Goal: Task Accomplishment & Management: Manage account settings

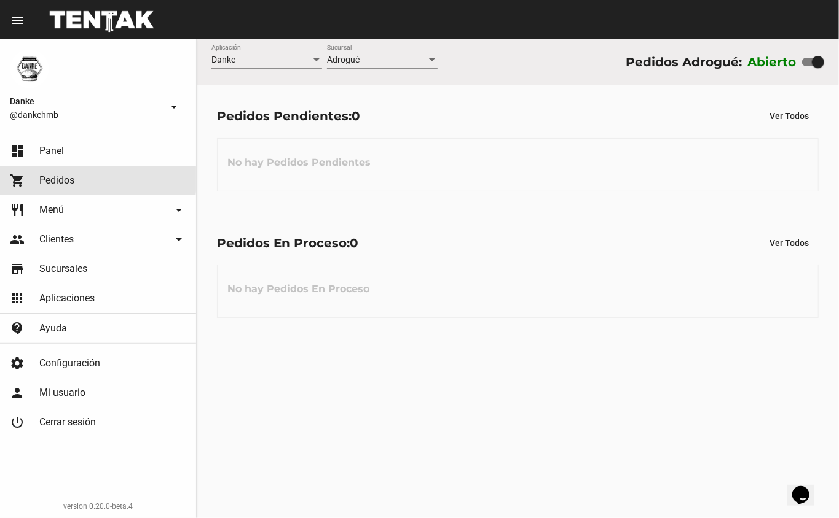
click at [62, 179] on span "Pedidos" at bounding box center [56, 180] width 35 height 12
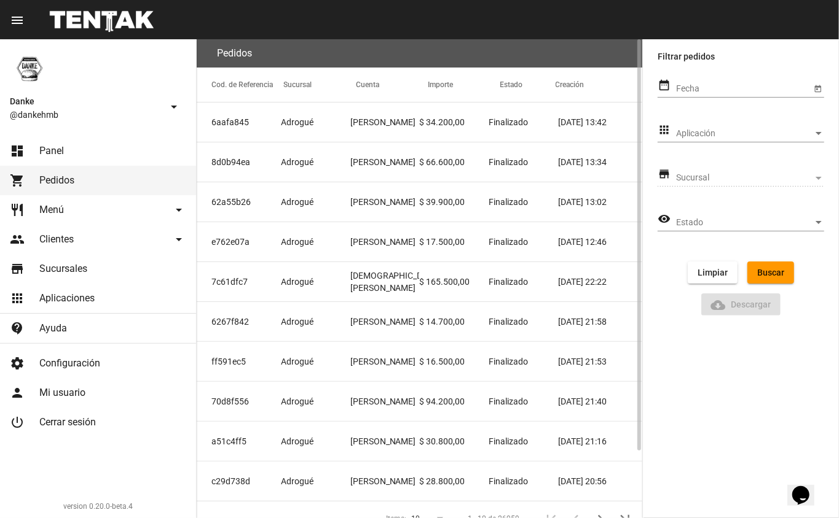
click at [317, 116] on mat-cell "Adrogué" at bounding box center [315, 122] width 69 height 39
click at [271, 171] on mat-cell "8d0b94ea" at bounding box center [239, 162] width 84 height 39
click at [291, 205] on span "Adrogué" at bounding box center [297, 202] width 33 height 12
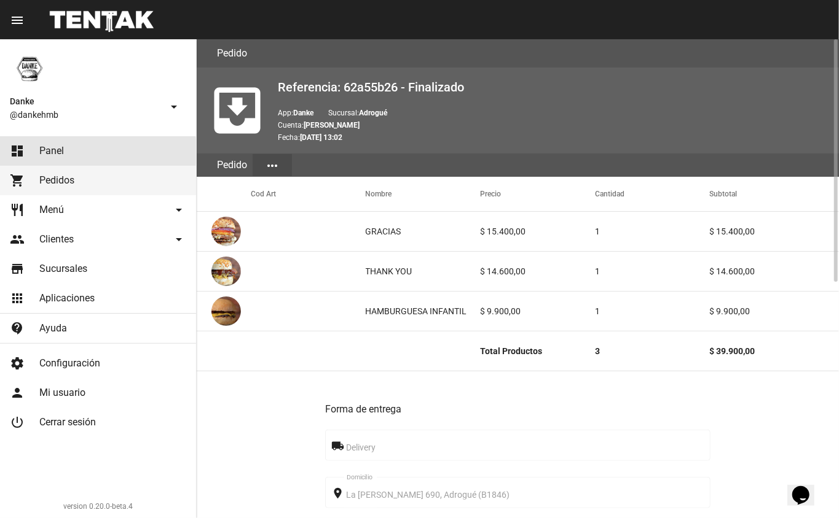
click at [63, 151] on span "Panel" at bounding box center [51, 151] width 25 height 12
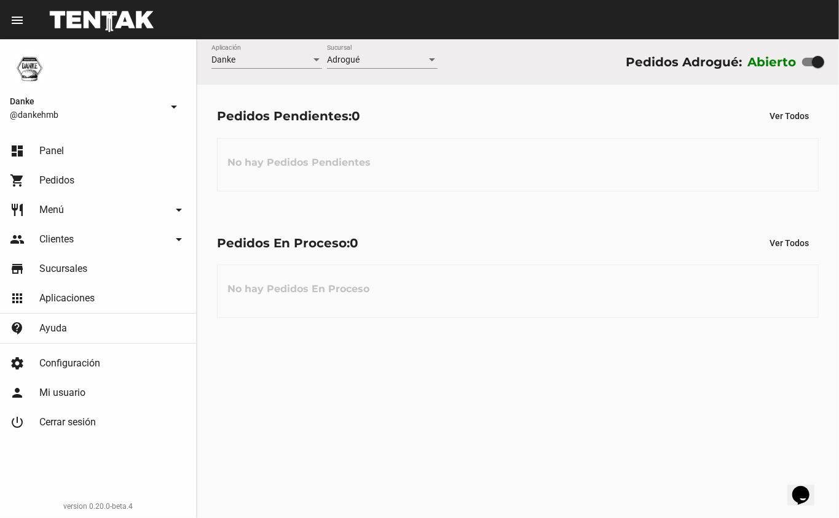
click at [649, 349] on div "Danke Aplicación Adrogué Sucursal Pedidos Adrogué: Abierto Pedidos Pendientes: …" at bounding box center [518, 278] width 642 height 479
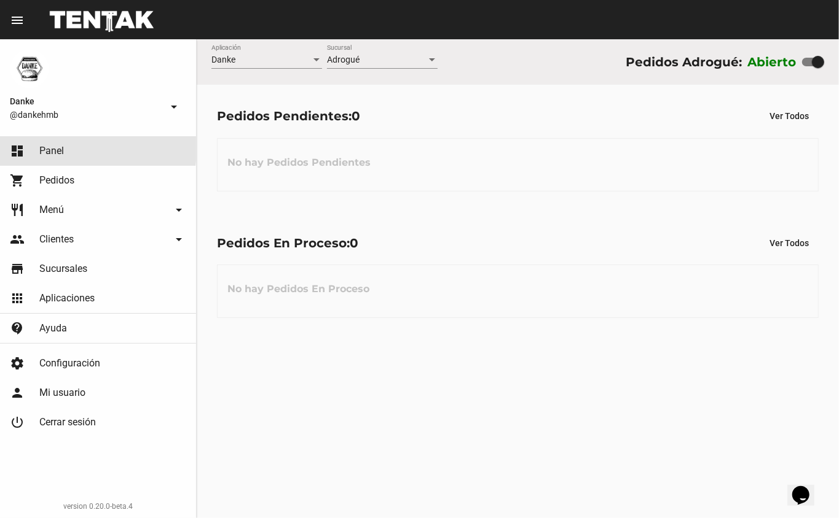
click at [61, 149] on span "Panel" at bounding box center [51, 151] width 25 height 12
click at [55, 222] on link "restaurant Menú arrow_drop_down" at bounding box center [98, 209] width 196 height 29
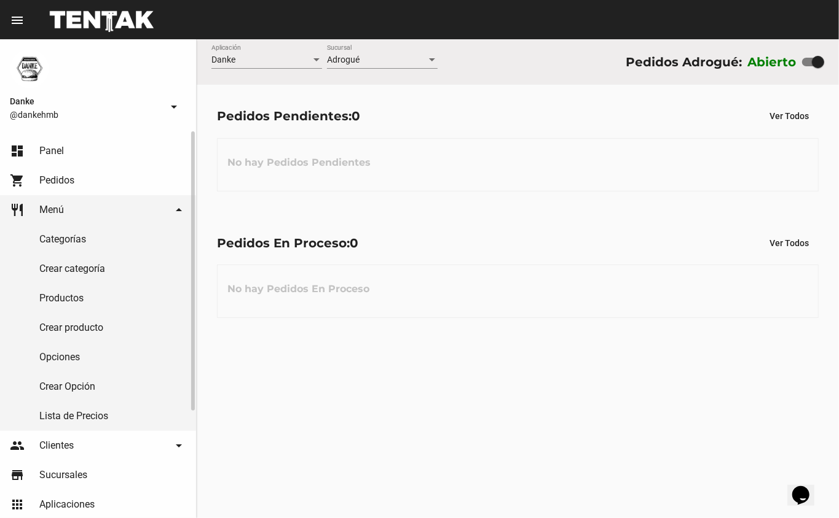
click at [104, 448] on link "people Clientes arrow_drop_down" at bounding box center [98, 445] width 196 height 29
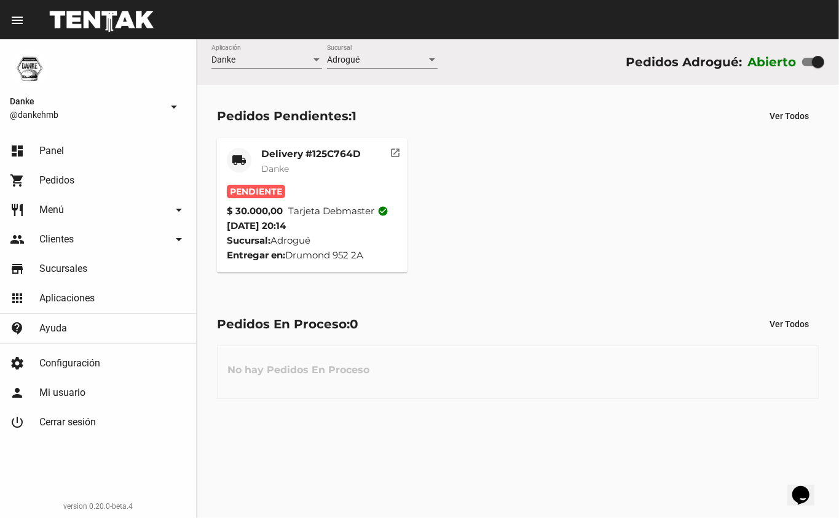
click at [294, 151] on mat-card-title "Delivery #125C764D" at bounding box center [311, 154] width 100 height 12
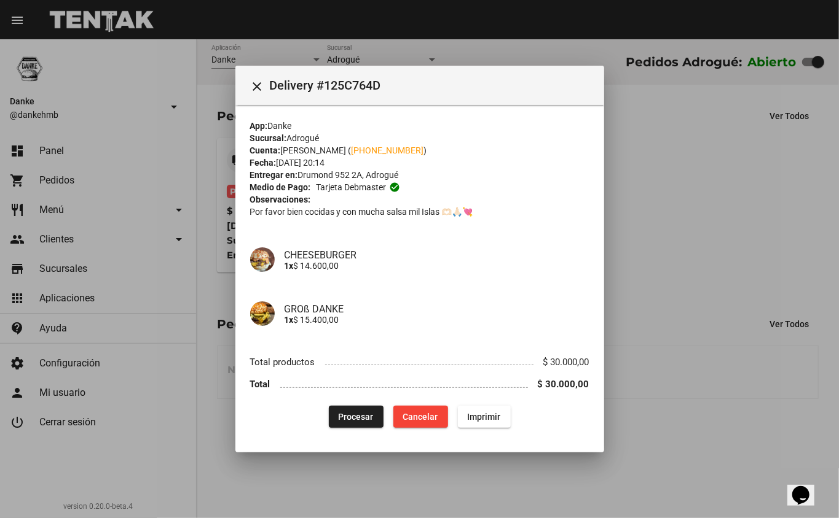
click at [359, 426] on button "Procesar" at bounding box center [356, 417] width 55 height 22
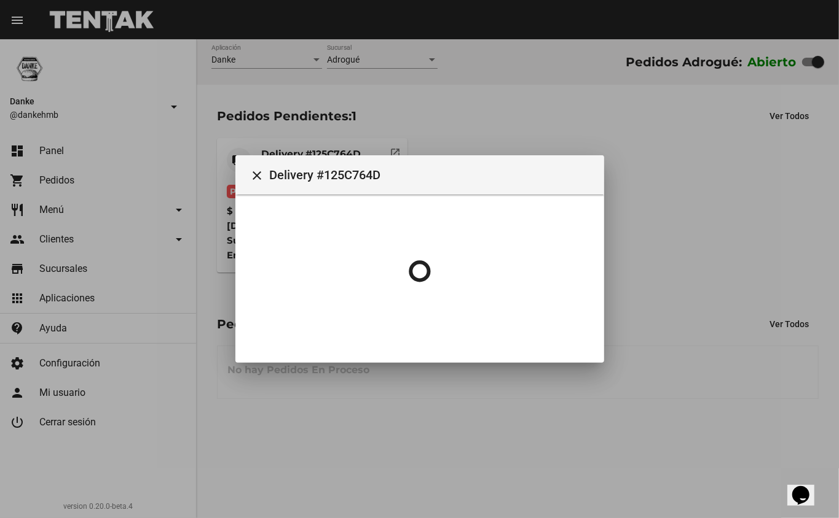
click at [362, 426] on div at bounding box center [419, 259] width 839 height 518
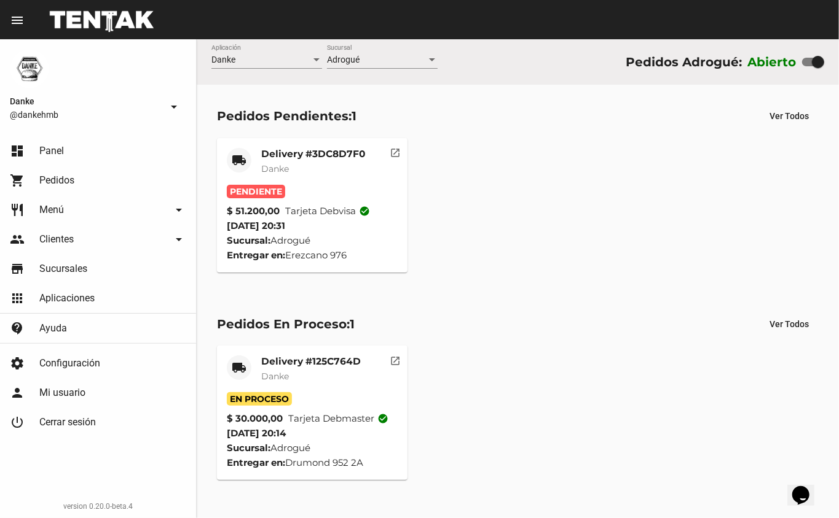
click at [305, 151] on mat-card-title "Delivery #3DC8D7F0" at bounding box center [313, 154] width 104 height 12
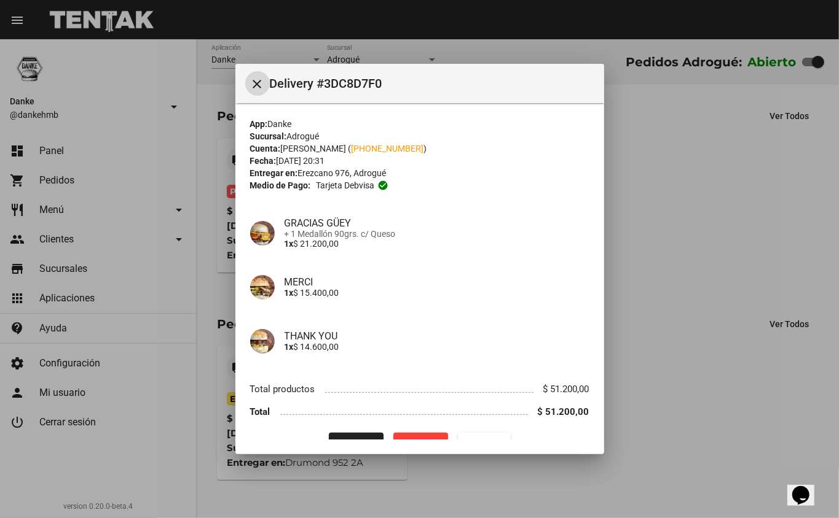
scroll to position [25, 0]
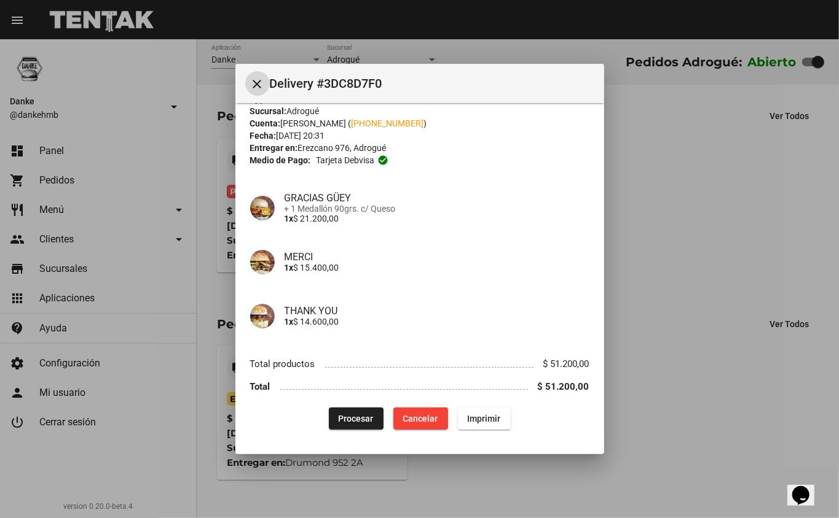
click at [329, 420] on button "Procesar" at bounding box center [356, 419] width 55 height 22
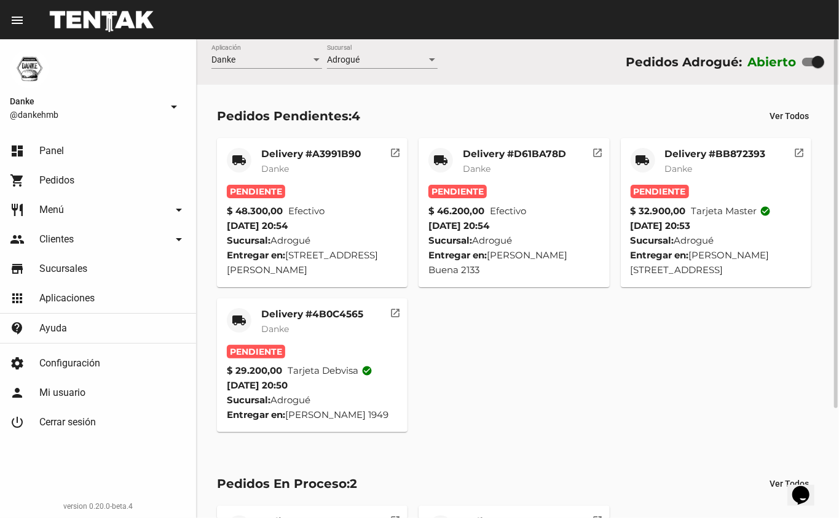
click at [299, 319] on mat-card-title "Delivery #4B0C4565" at bounding box center [312, 314] width 102 height 12
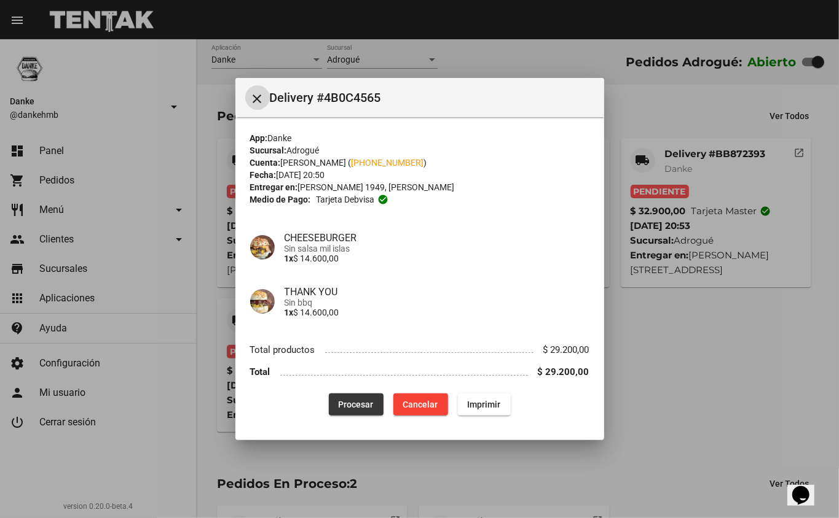
click at [340, 400] on span "Procesar" at bounding box center [355, 405] width 35 height 10
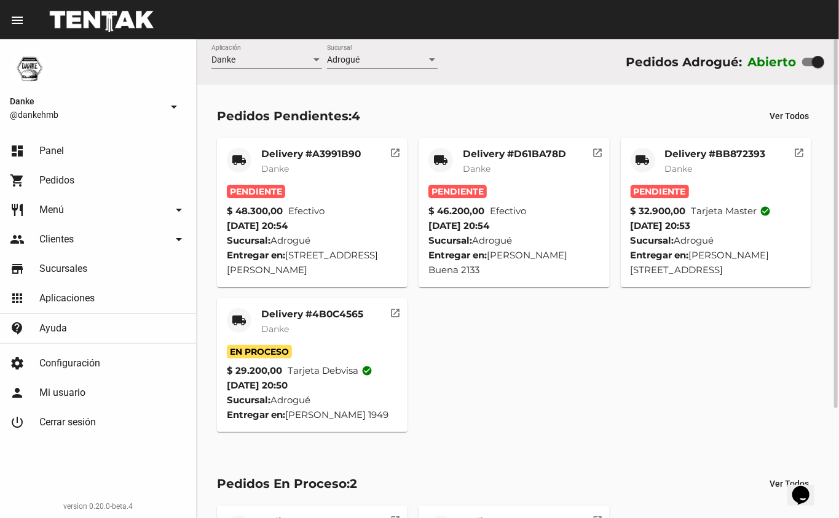
click at [687, 154] on mat-card-title "Delivery #BB872393" at bounding box center [715, 154] width 101 height 12
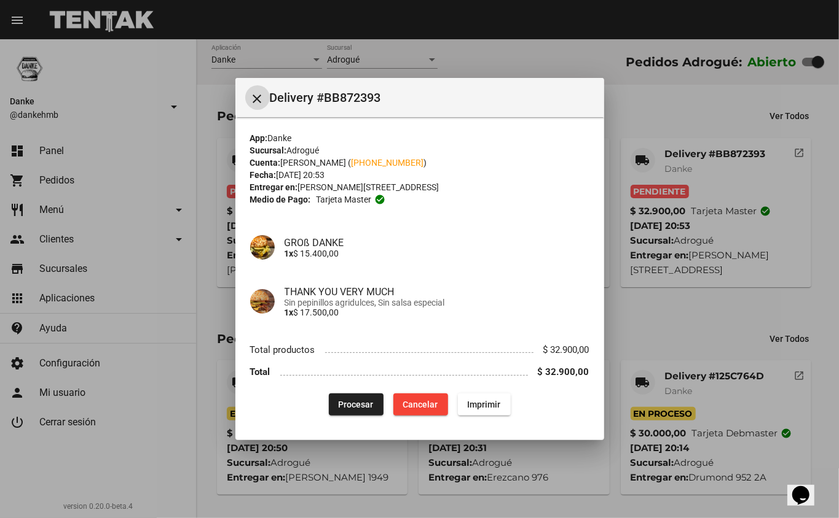
click at [338, 396] on button "Procesar" at bounding box center [356, 405] width 55 height 22
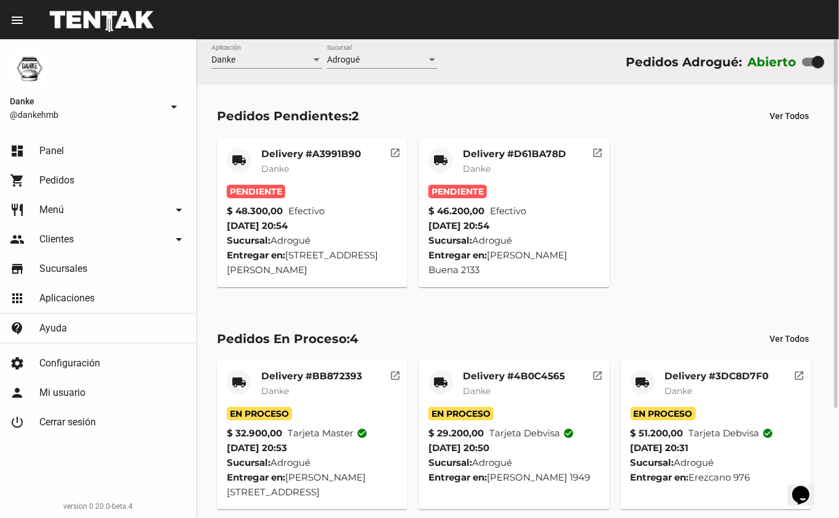
click at [466, 154] on mat-card-title "Delivery #D61BA78D" at bounding box center [514, 154] width 103 height 12
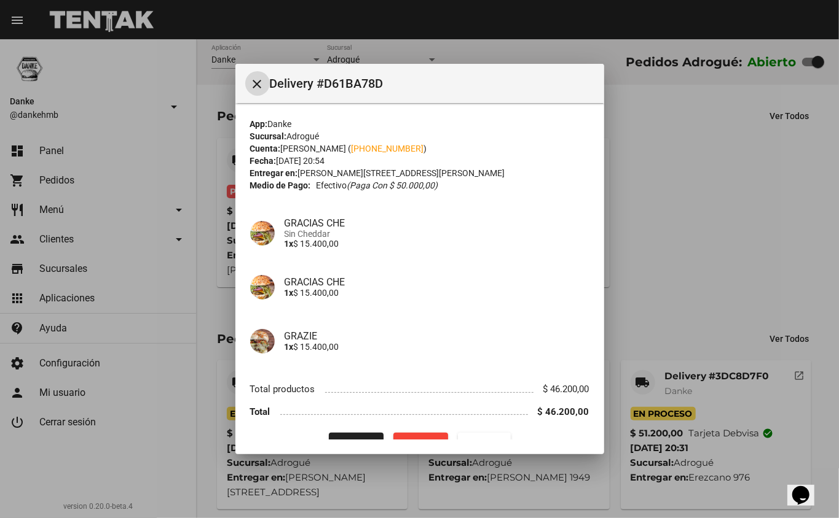
scroll to position [25, 0]
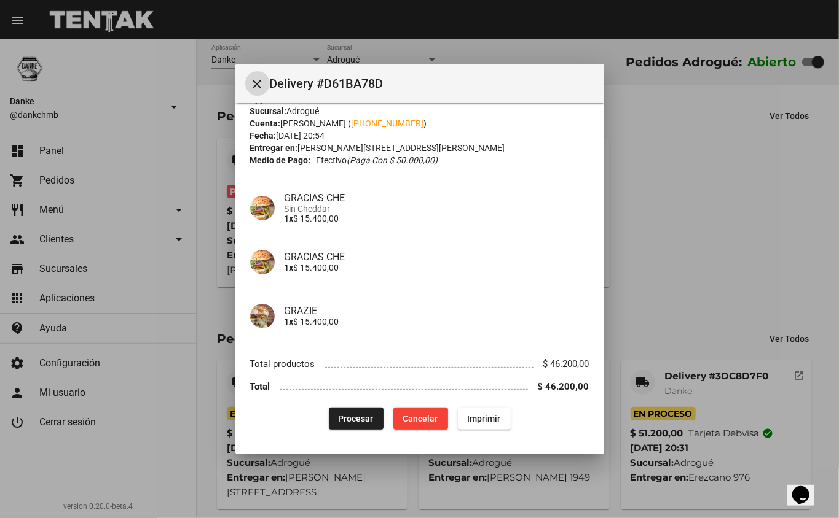
click at [344, 418] on span "Procesar" at bounding box center [355, 419] width 35 height 10
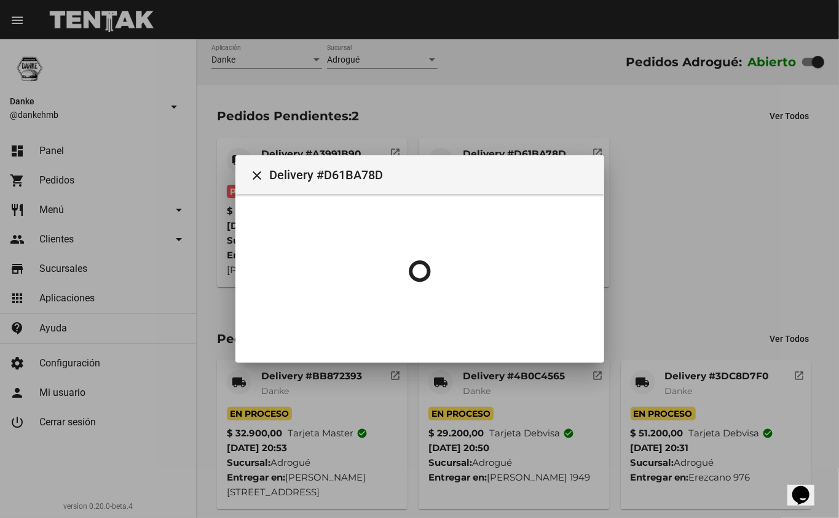
scroll to position [0, 0]
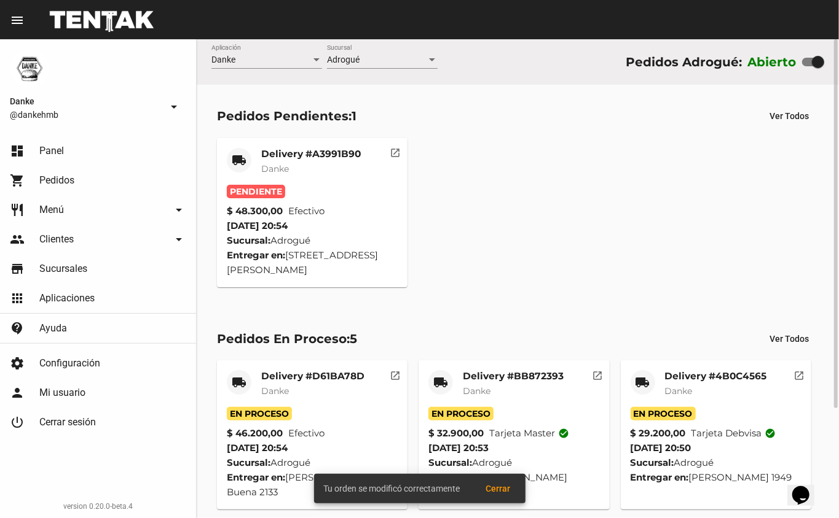
click at [300, 155] on mat-card-title "Delivery #A3991B90" at bounding box center [311, 154] width 100 height 12
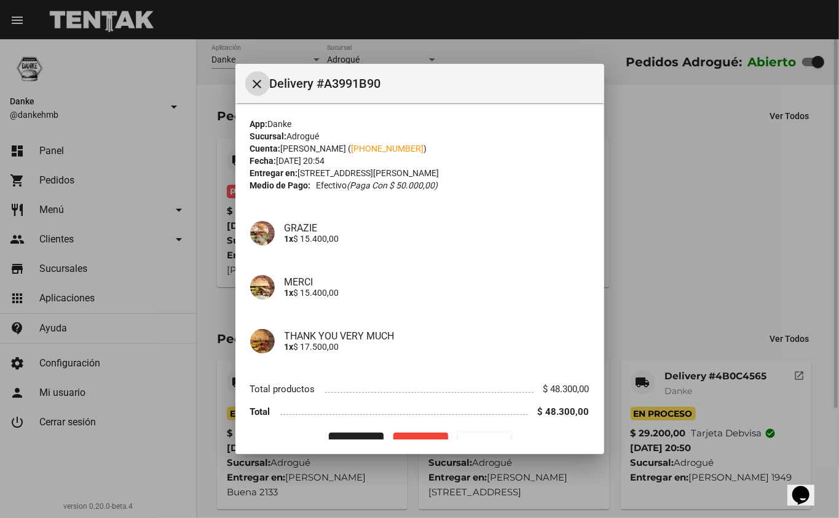
scroll to position [25, 0]
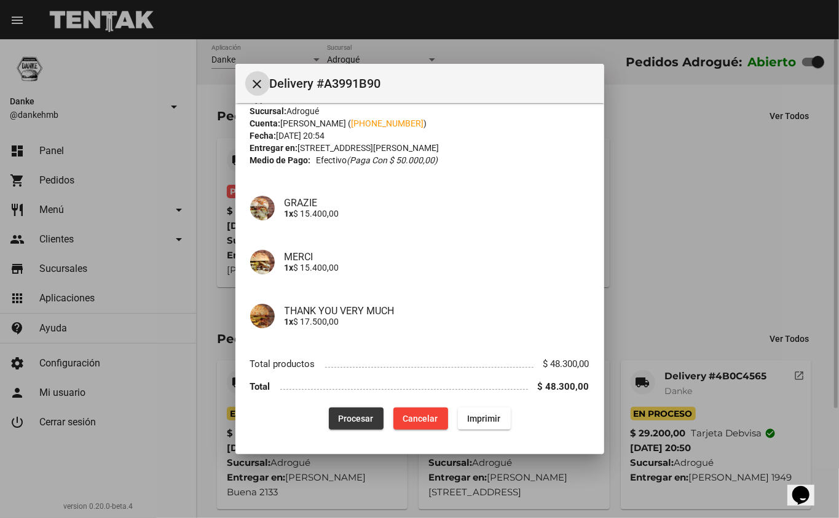
click at [349, 418] on span "Procesar" at bounding box center [355, 419] width 35 height 10
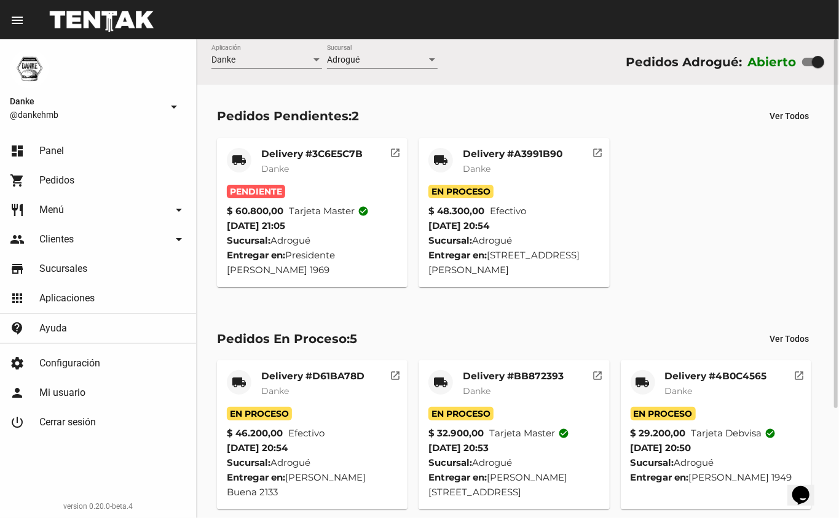
click at [264, 156] on mat-card-title "Delivery #3C6E5C7B" at bounding box center [311, 154] width 101 height 12
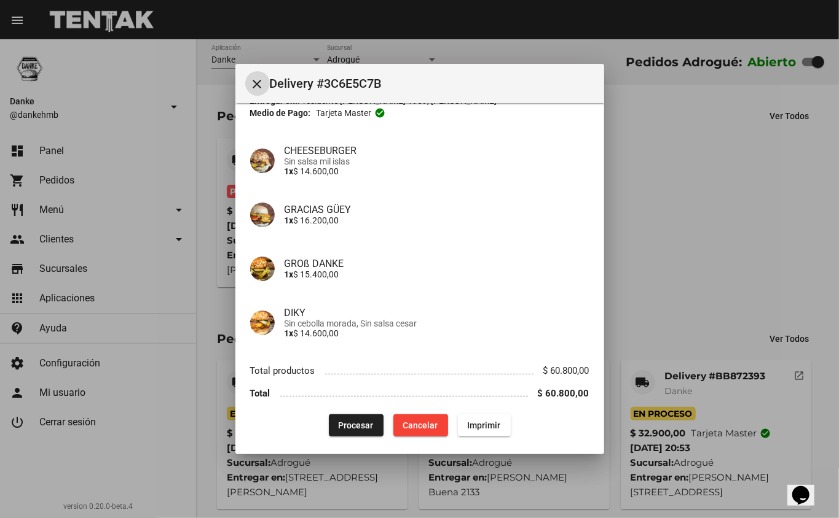
scroll to position [79, 0]
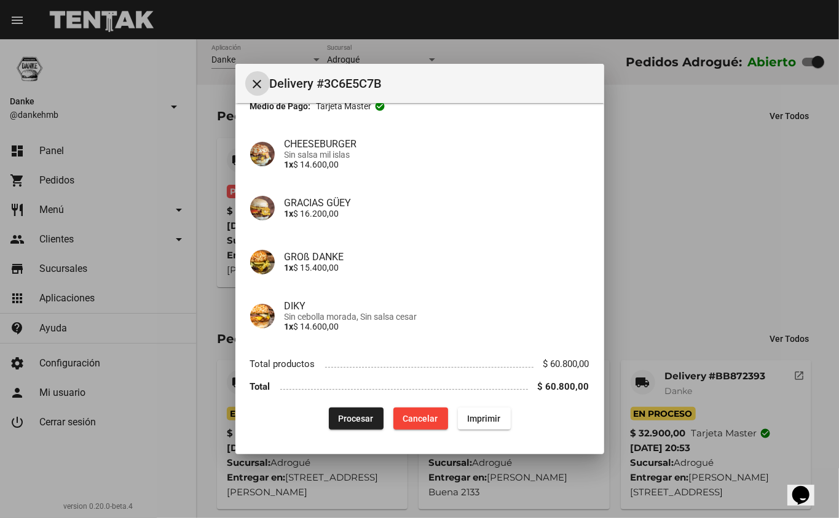
click at [340, 428] on button "Procesar" at bounding box center [356, 419] width 55 height 22
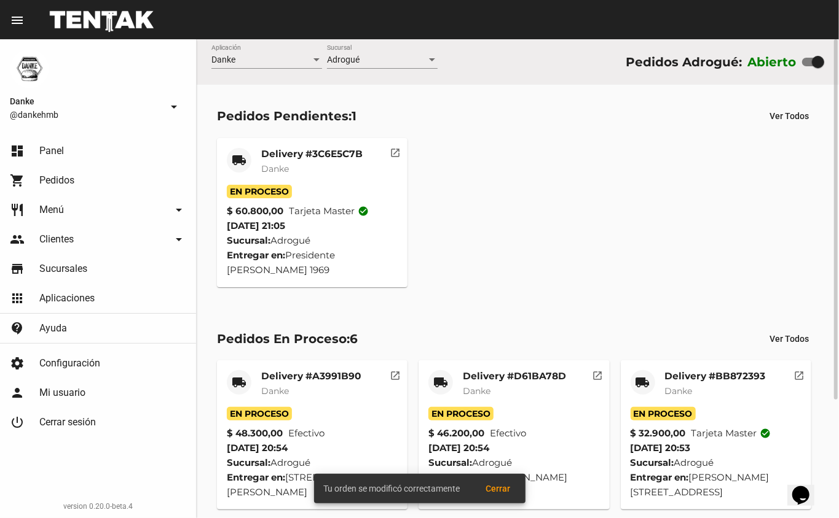
click at [300, 154] on mat-card-title "Delivery #3C6E5C7B" at bounding box center [311, 154] width 101 height 12
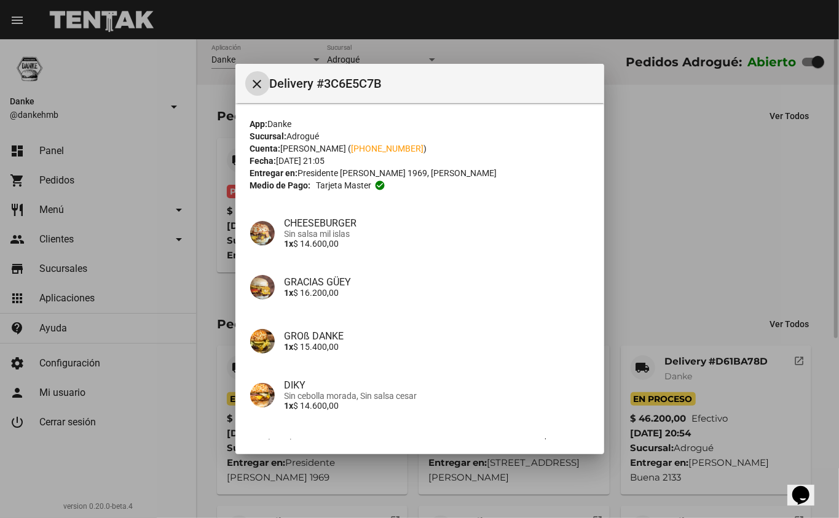
click at [656, 263] on div at bounding box center [419, 259] width 839 height 518
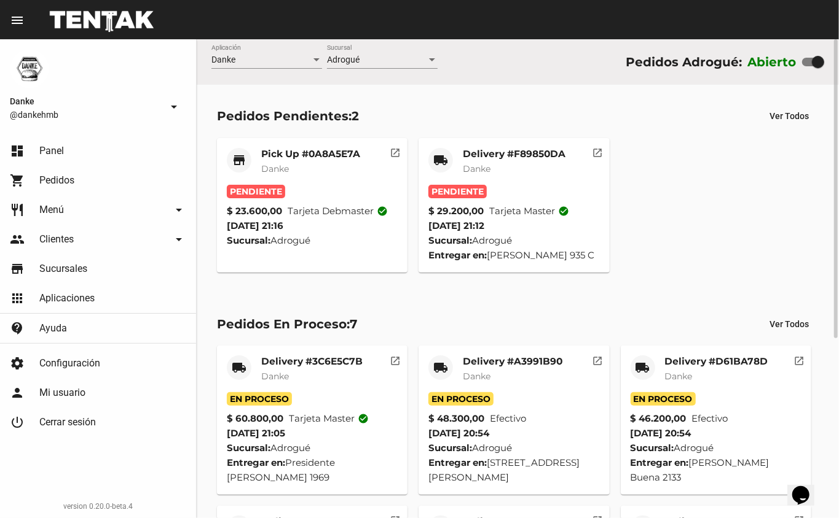
click at [300, 154] on mat-card-title "Pick Up #0A8A5E7A" at bounding box center [310, 154] width 99 height 12
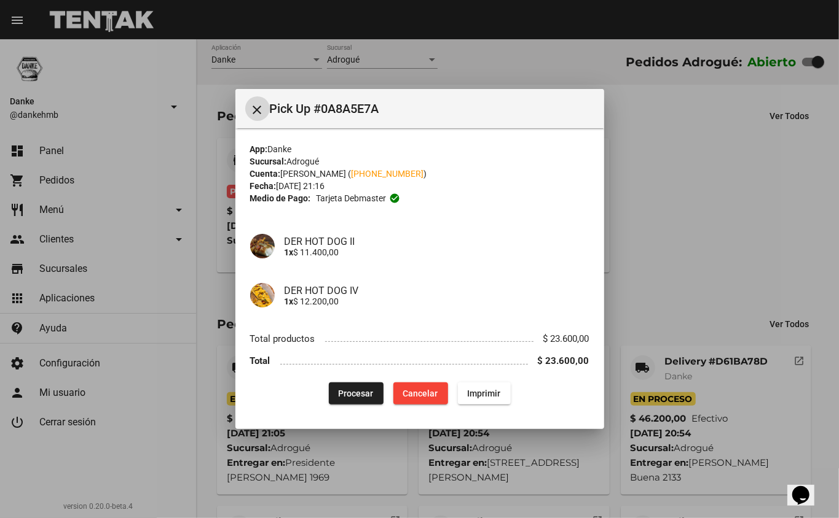
click at [340, 396] on span "Procesar" at bounding box center [355, 394] width 35 height 10
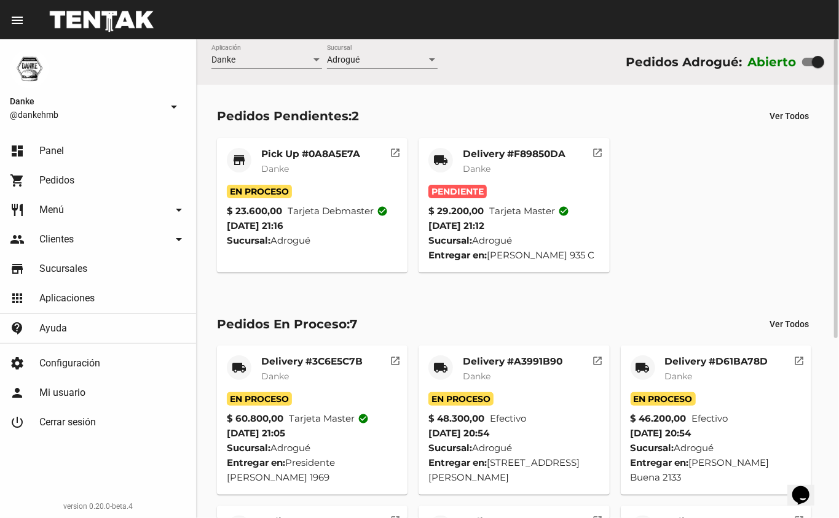
click at [509, 167] on mat-card-subtitle "Danke" at bounding box center [514, 169] width 103 height 12
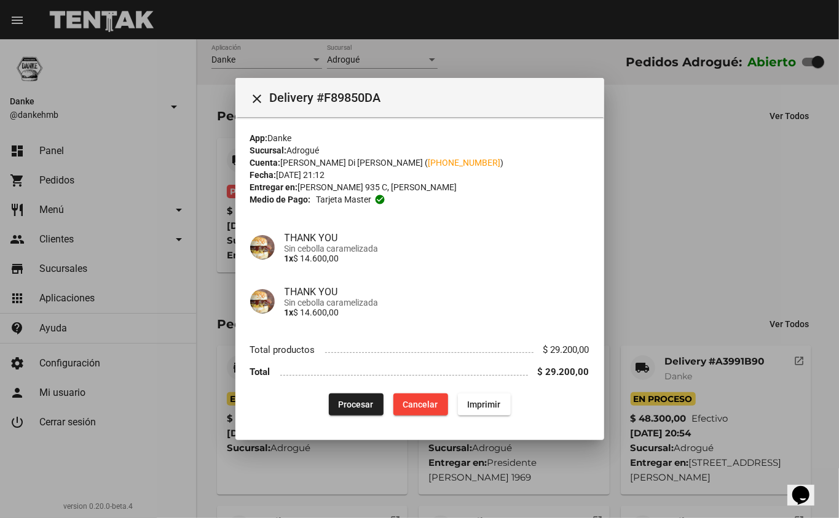
click at [352, 409] on span "Procesar" at bounding box center [355, 405] width 35 height 10
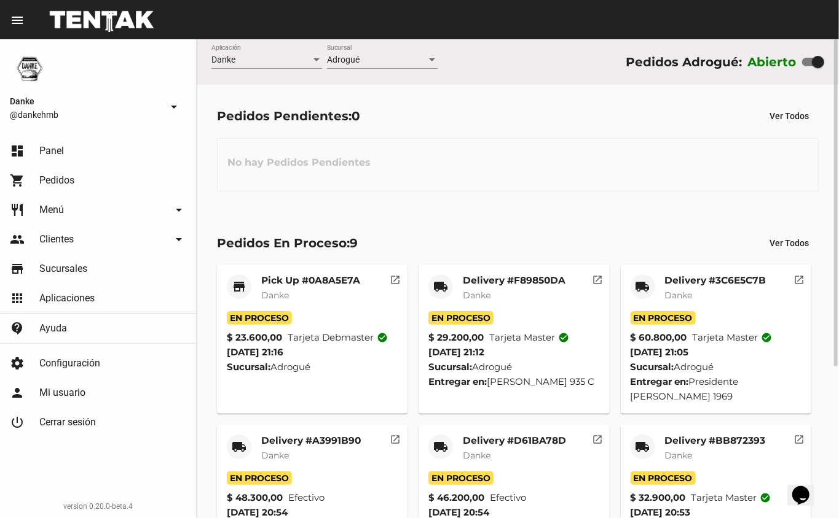
click at [553, 219] on div "Pedidos En Proceso: 9 Ver Todos store Pick Up #0A8A5E7A Danke En Proceso $ 23.6…" at bounding box center [518, 476] width 642 height 528
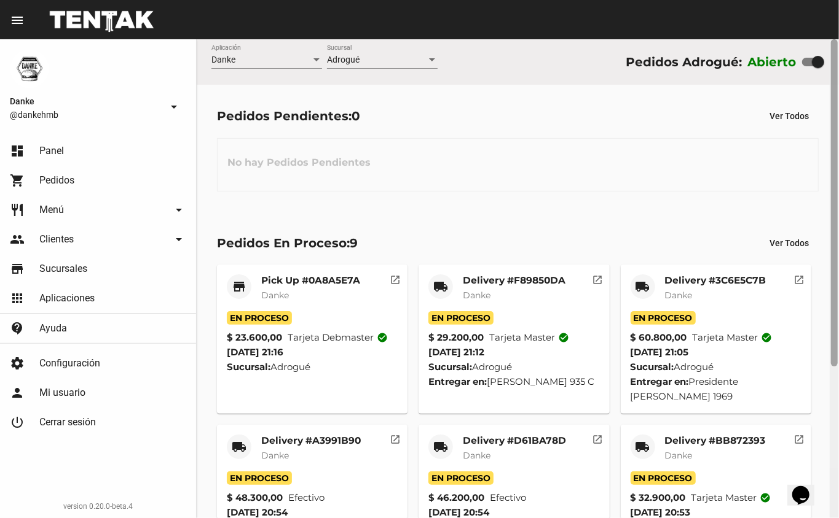
click at [829, 411] on div at bounding box center [833, 278] width 9 height 479
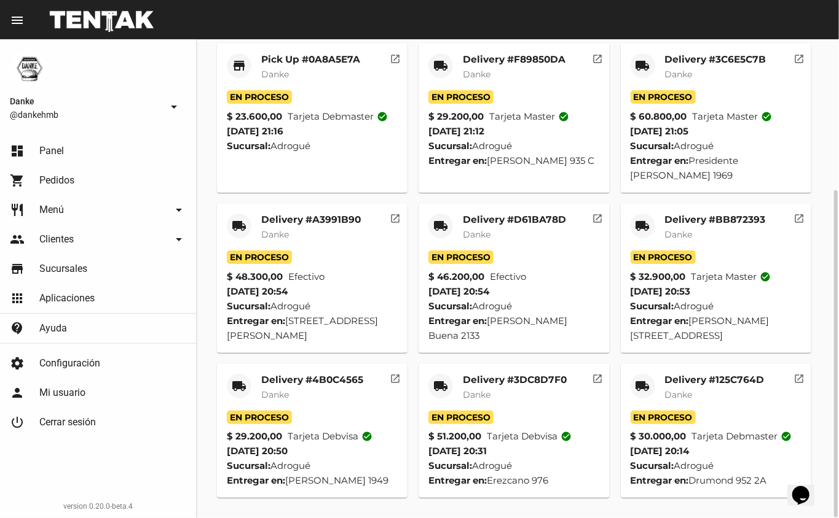
click at [682, 377] on mat-card-title "Delivery #125C764D" at bounding box center [715, 380] width 100 height 12
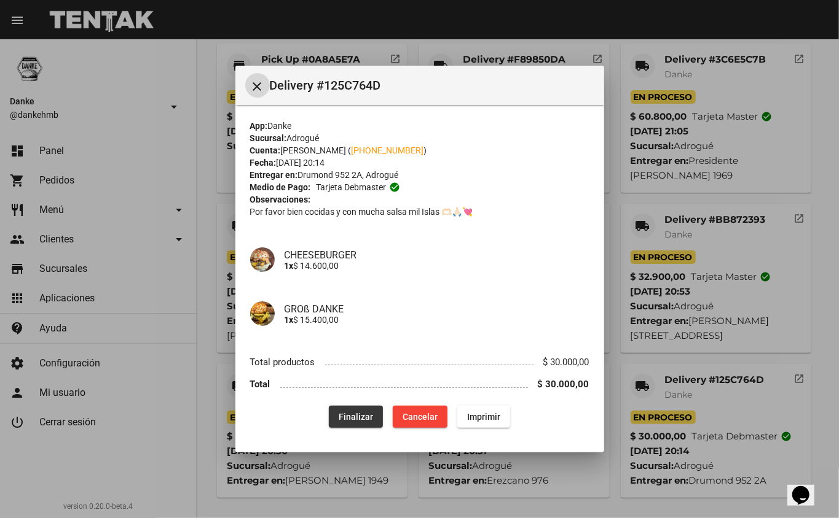
click at [342, 425] on button "Finalizar" at bounding box center [356, 417] width 54 height 22
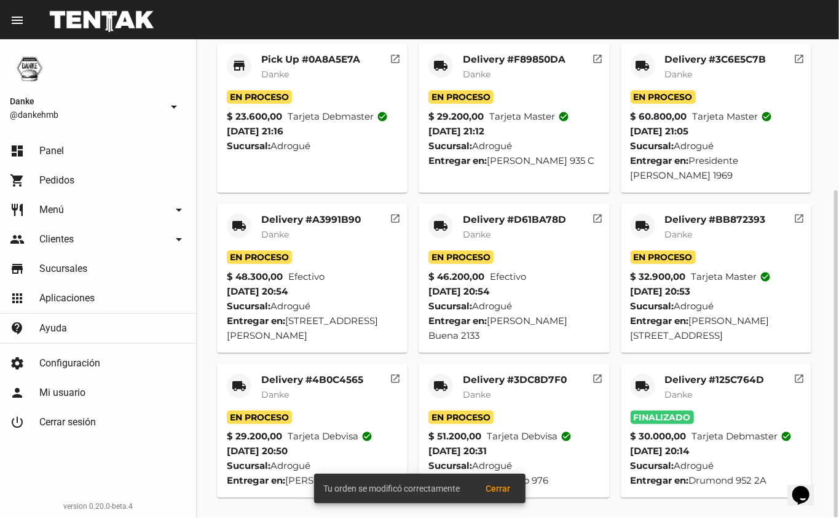
click at [488, 392] on span "Danke" at bounding box center [477, 394] width 28 height 11
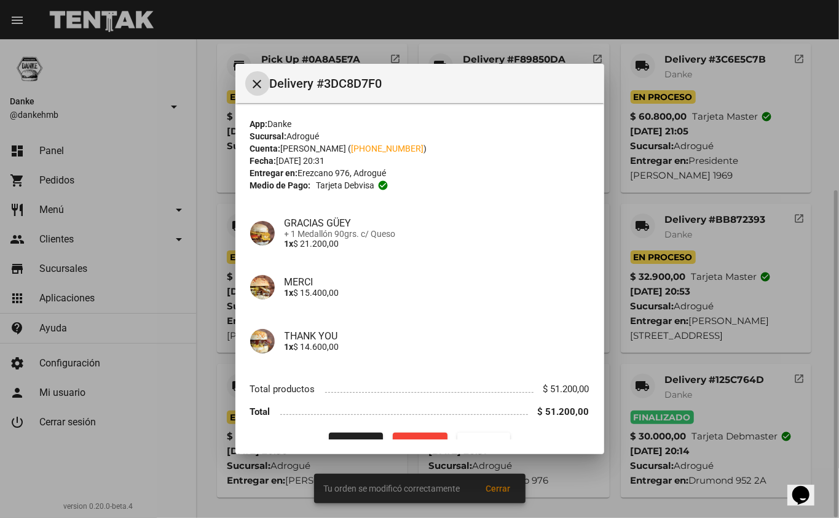
scroll to position [25, 0]
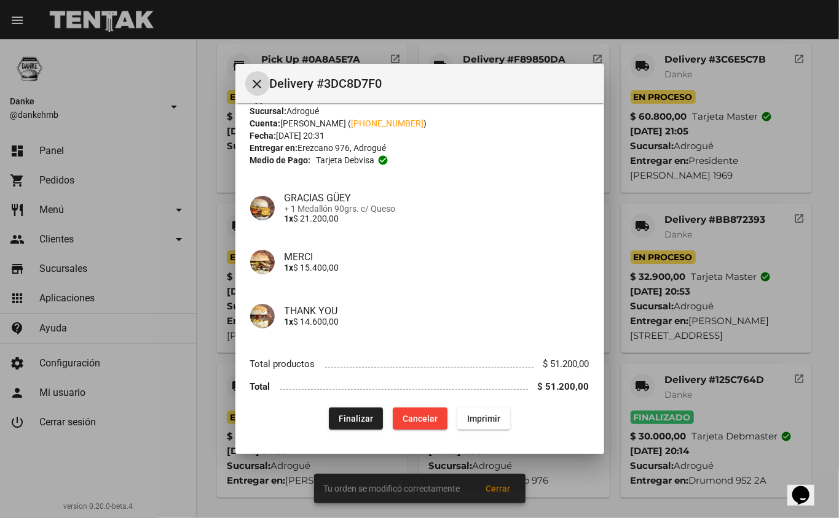
click at [338, 423] on span "Finalizar" at bounding box center [355, 419] width 34 height 10
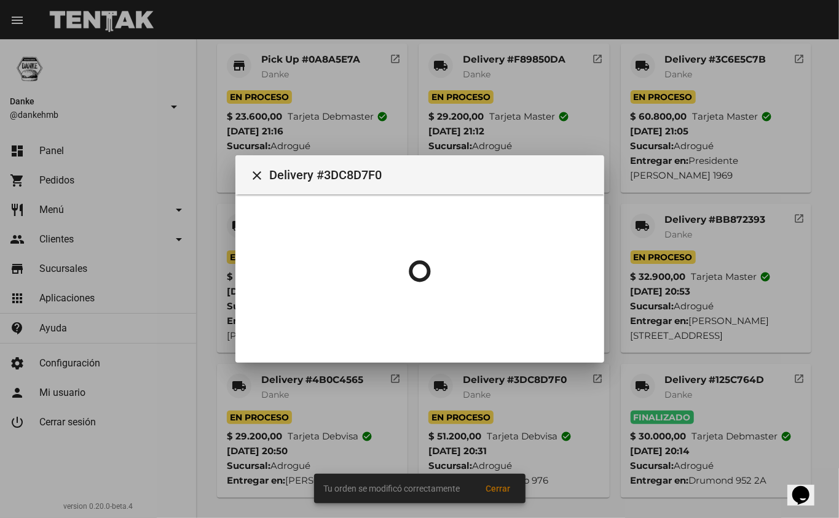
scroll to position [0, 0]
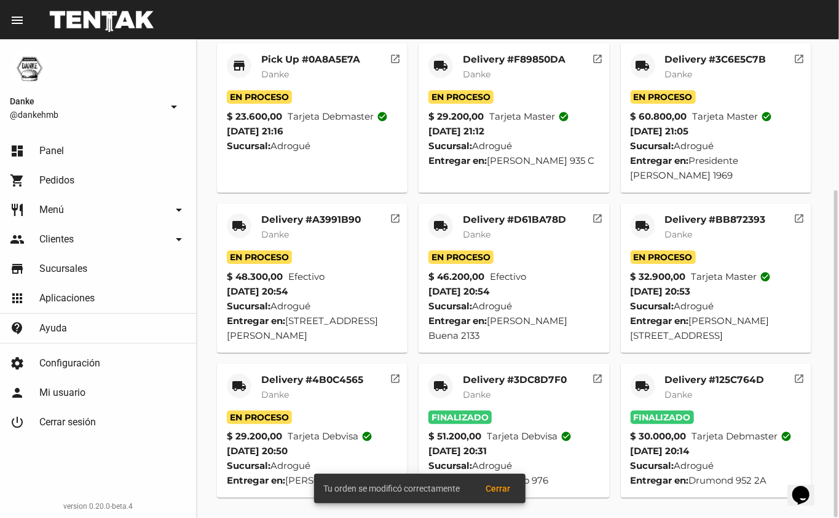
click at [294, 389] on mat-card-subtitle "Danke" at bounding box center [312, 395] width 102 height 12
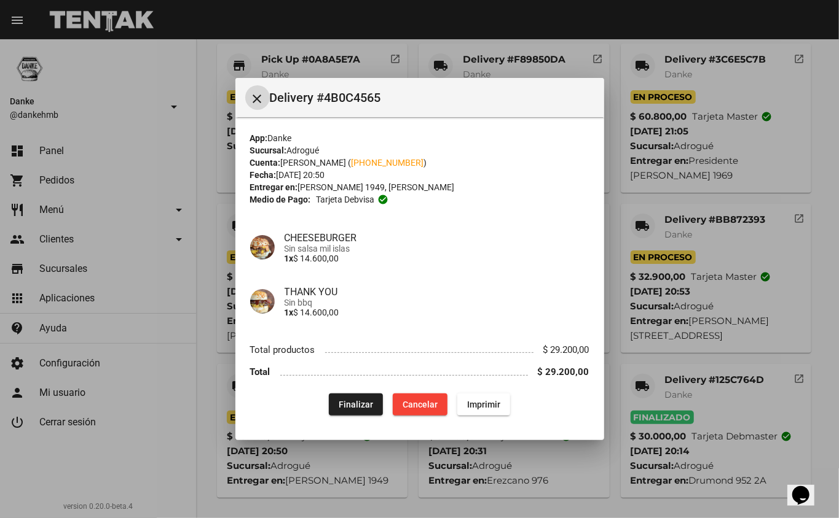
click at [340, 405] on span "Finalizar" at bounding box center [355, 405] width 34 height 10
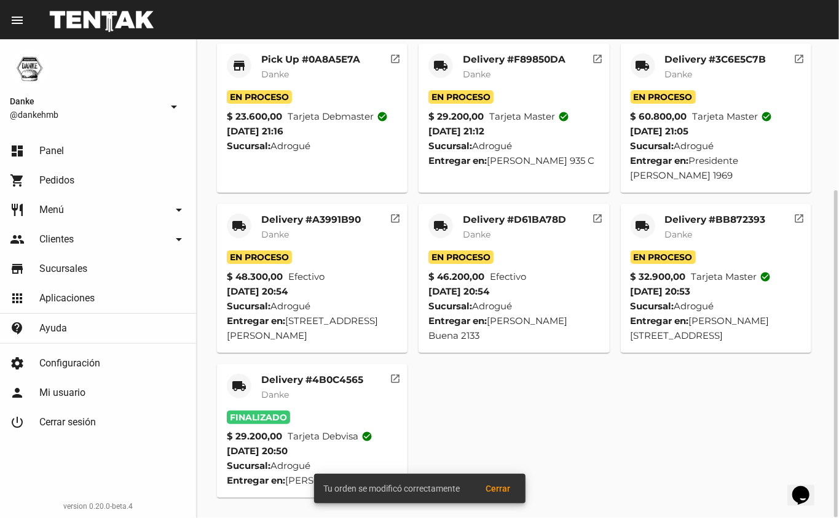
click at [671, 237] on span "Danke" at bounding box center [679, 234] width 28 height 11
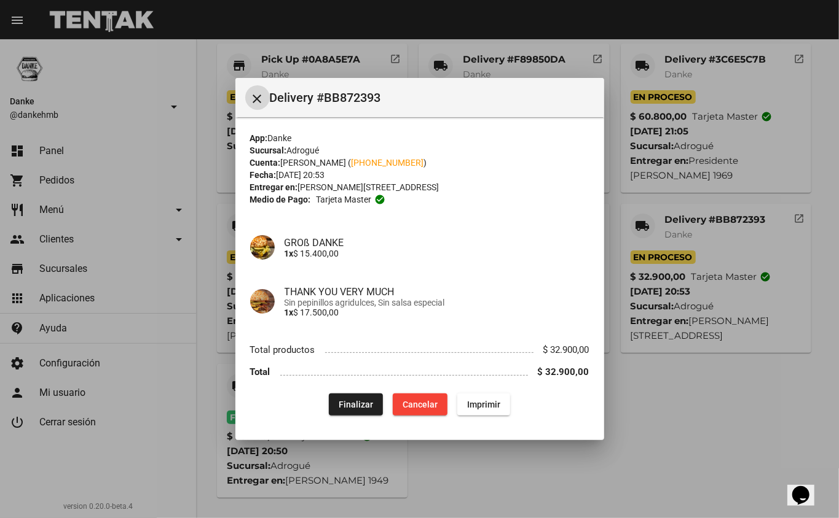
click at [354, 404] on span "Finalizar" at bounding box center [355, 405] width 34 height 10
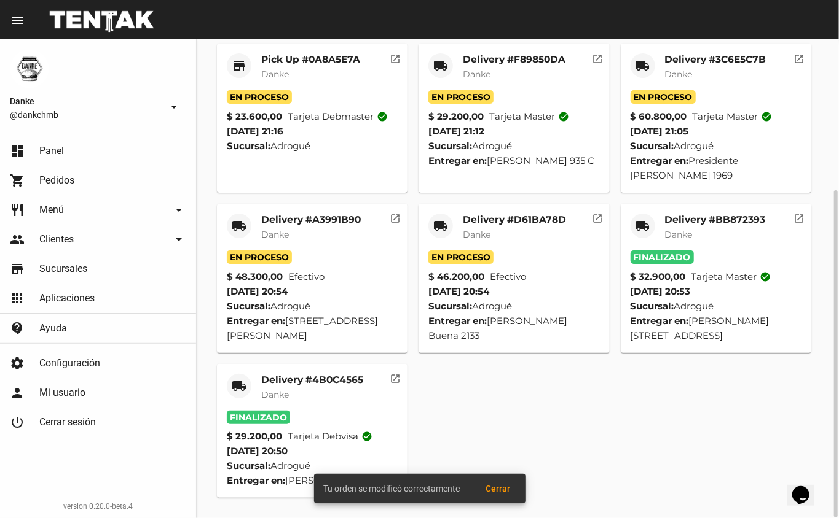
click at [485, 219] on mat-card-title "Delivery #D61BA78D" at bounding box center [514, 220] width 103 height 12
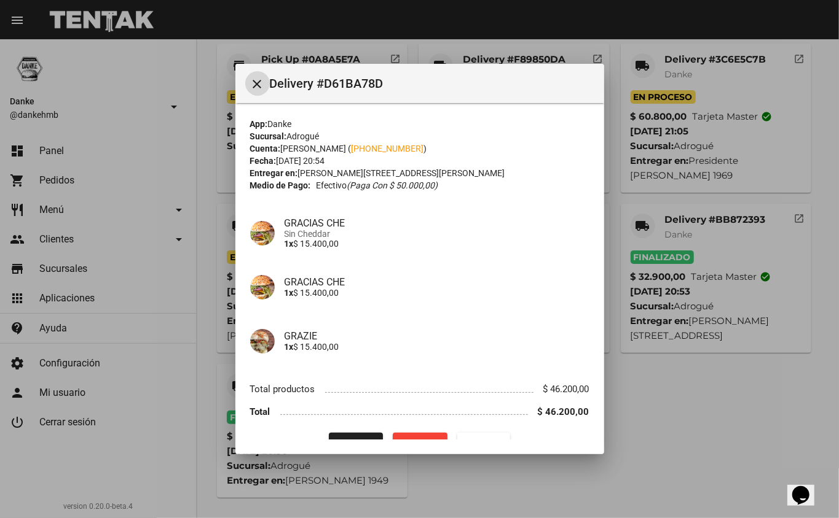
click at [343, 444] on mat-dialog-container "close Delivery #D61BA78D App: Danke Sucursal: Adrogué Cuenta: Damian garcia ( +…" at bounding box center [419, 259] width 369 height 391
click at [342, 440] on span "Finalizar" at bounding box center [355, 444] width 34 height 10
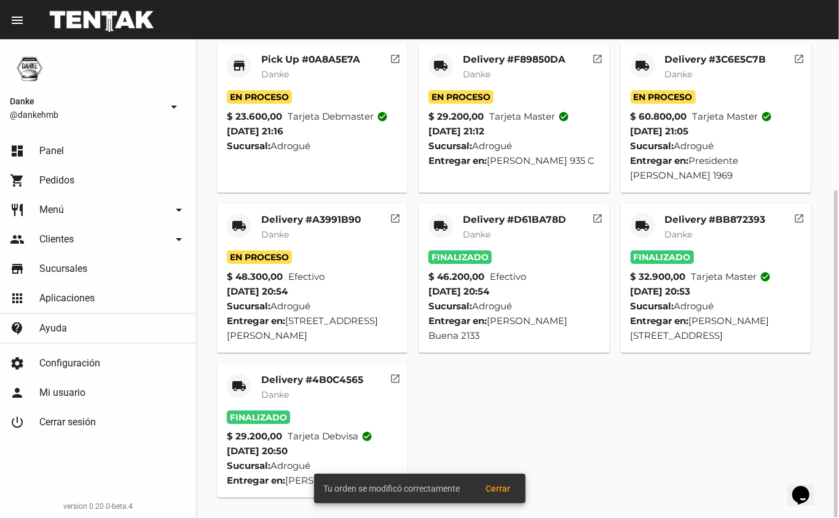
click at [303, 221] on mat-card-title "Delivery #A3991B90" at bounding box center [311, 220] width 100 height 12
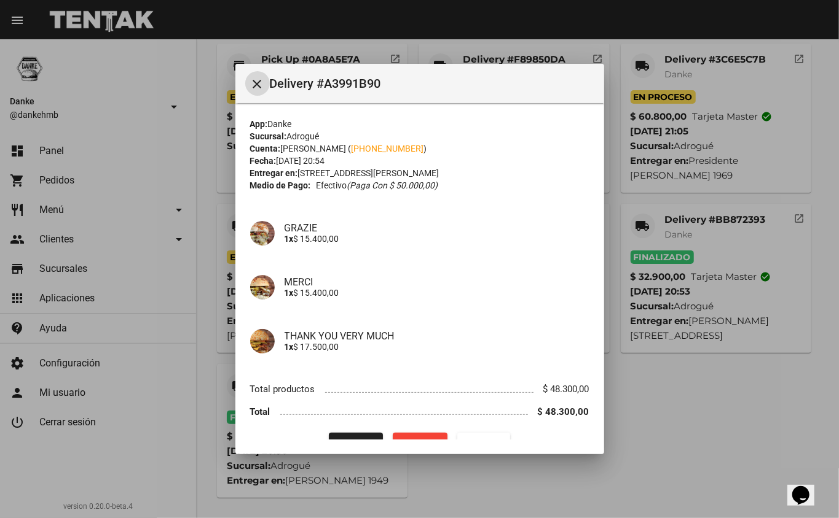
click at [647, 409] on div at bounding box center [419, 259] width 839 height 518
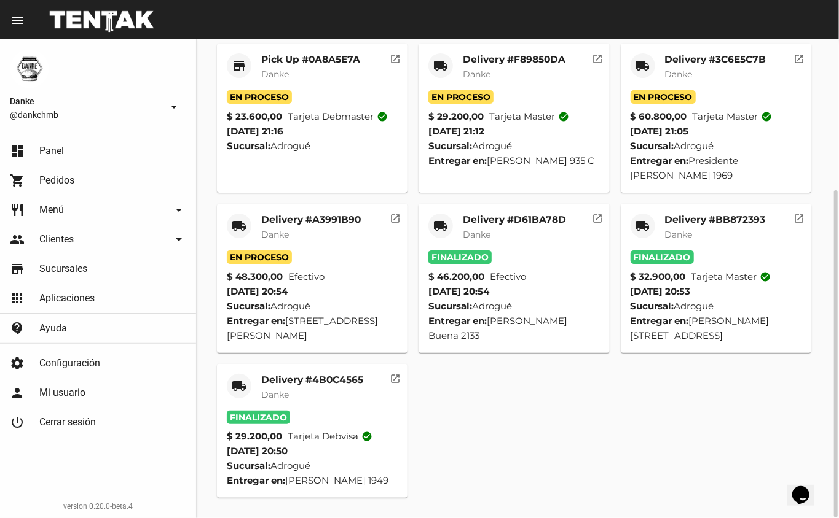
click at [700, 79] on mat-card-subtitle "Danke" at bounding box center [715, 74] width 101 height 12
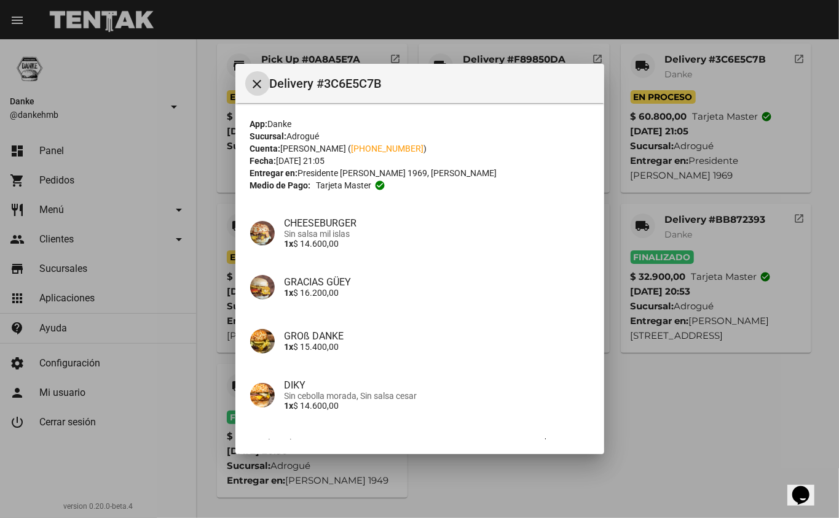
click at [711, 445] on div at bounding box center [419, 259] width 839 height 518
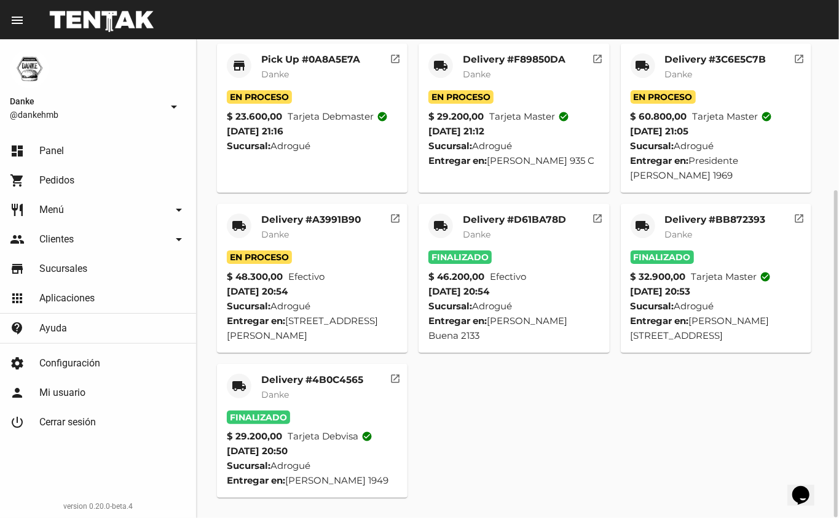
click at [517, 135] on mat-card-content "En Proceso $ 29.200,00 Tarjeta master check_circle 31/8/25 21:12 Sucursal: Adro…" at bounding box center [513, 129] width 171 height 78
click at [495, 72] on mat-card-subtitle "Danke" at bounding box center [514, 74] width 103 height 12
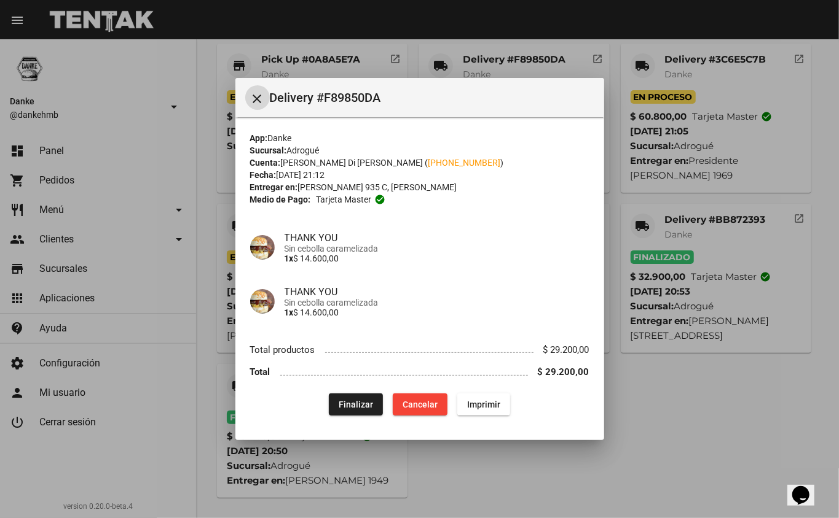
click at [686, 423] on div at bounding box center [419, 259] width 839 height 518
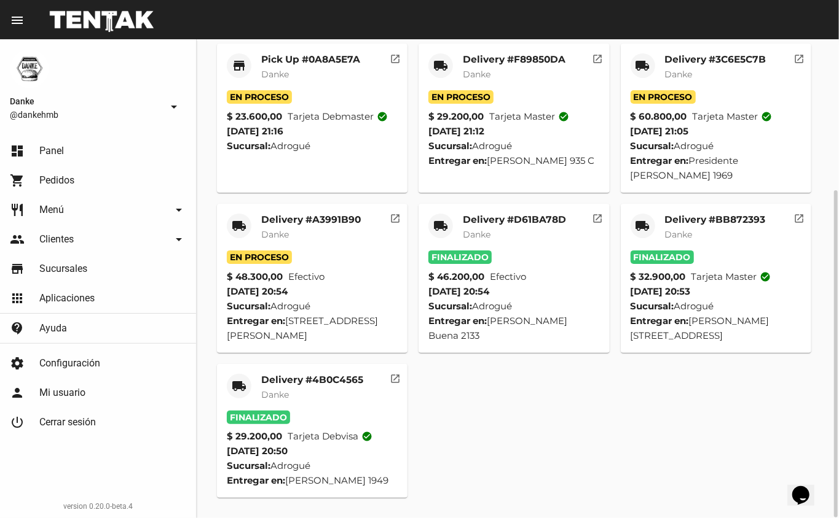
click at [273, 74] on span "Danke" at bounding box center [275, 74] width 28 height 11
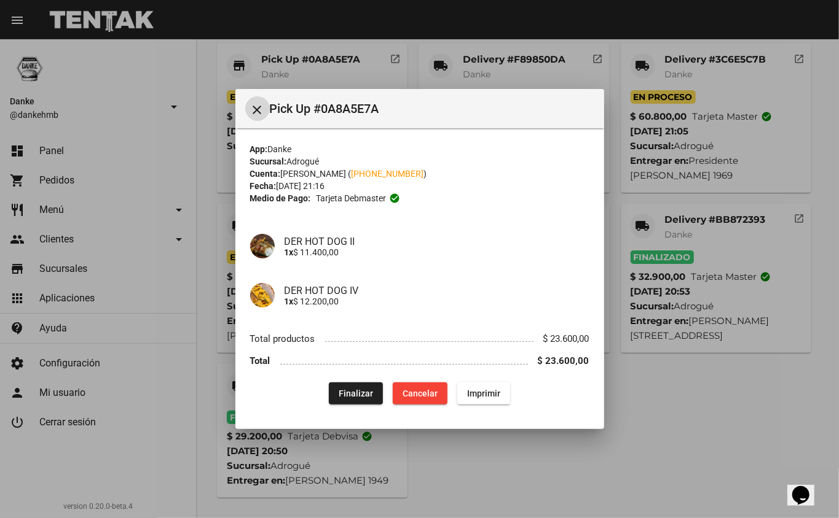
click at [651, 441] on div at bounding box center [419, 259] width 839 height 518
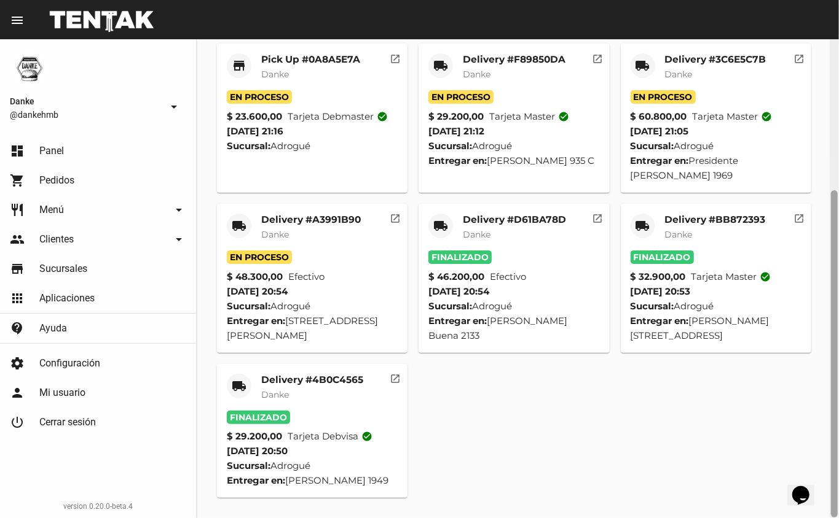
click at [837, 133] on div at bounding box center [833, 278] width 9 height 479
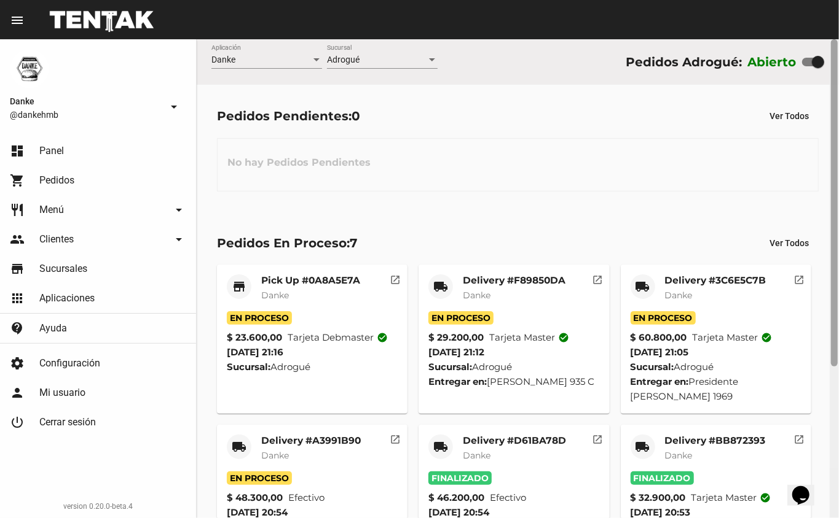
click at [835, 107] on div at bounding box center [834, 202] width 7 height 327
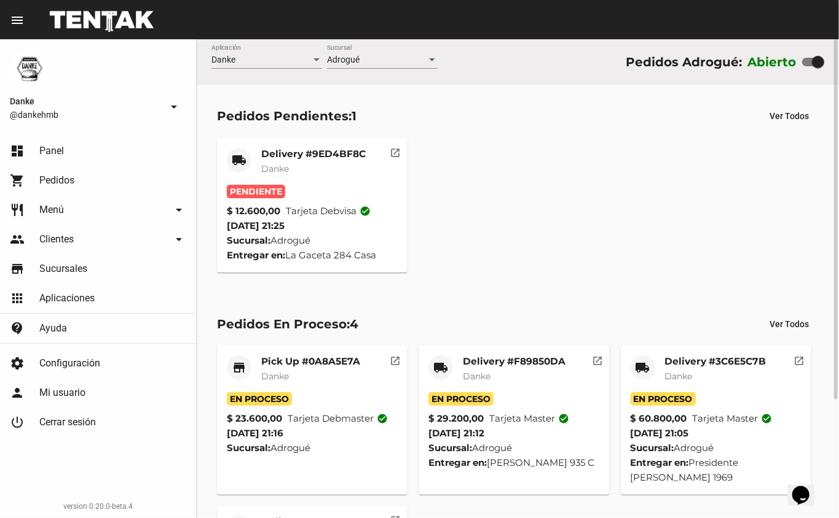
click at [300, 166] on mat-card-subtitle "Danke" at bounding box center [313, 169] width 104 height 12
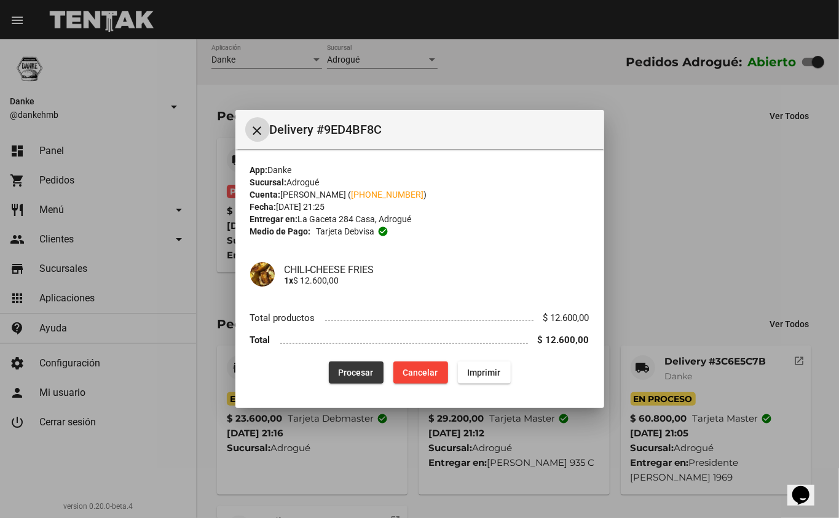
click at [351, 375] on span "Procesar" at bounding box center [355, 373] width 35 height 10
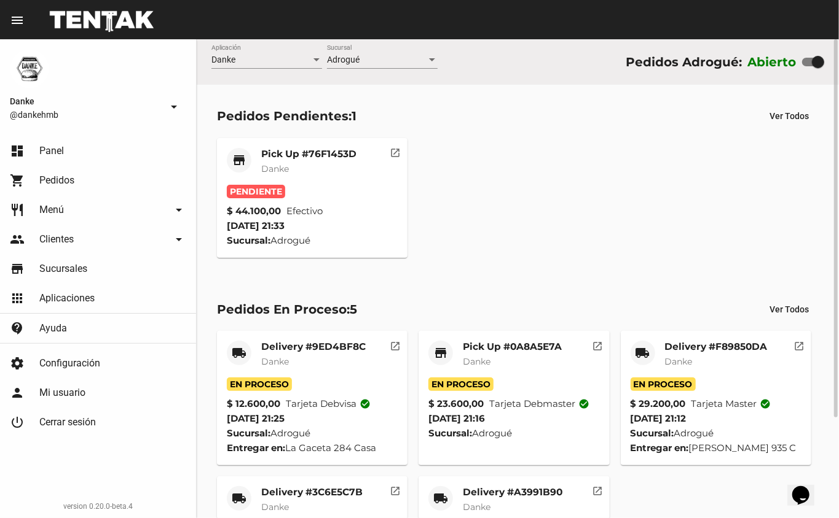
click at [292, 155] on mat-card-title "Pick Up #76F1453D" at bounding box center [308, 154] width 95 height 12
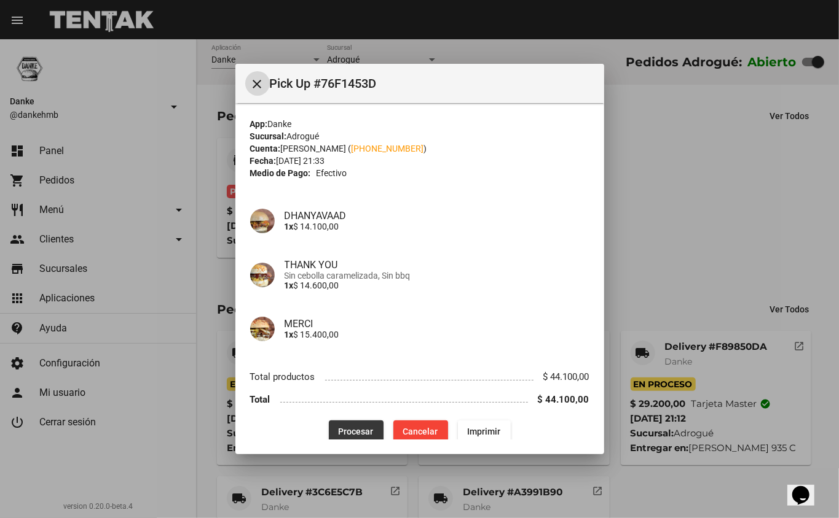
click at [348, 430] on span "Procesar" at bounding box center [355, 432] width 35 height 10
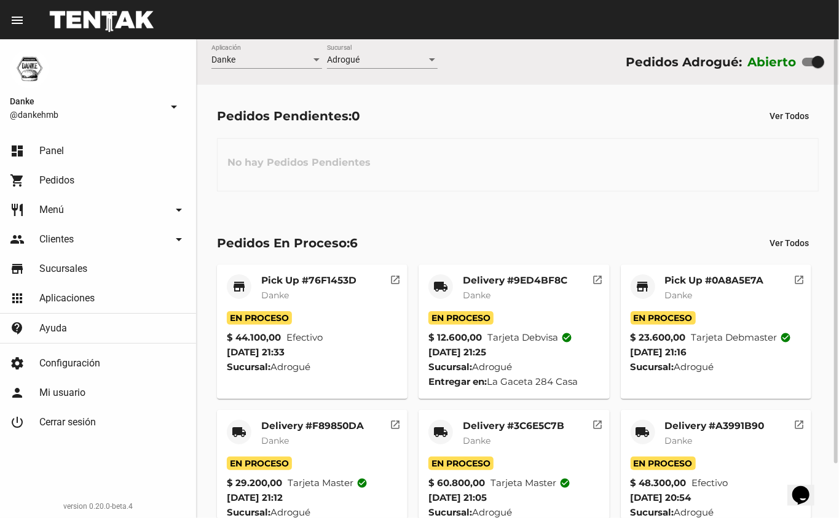
click at [689, 219] on div "Pedidos En Proceso: 6 Ver Todos store Pick Up #76F1453D Danke En Proceso $ 44.1…" at bounding box center [518, 396] width 642 height 368
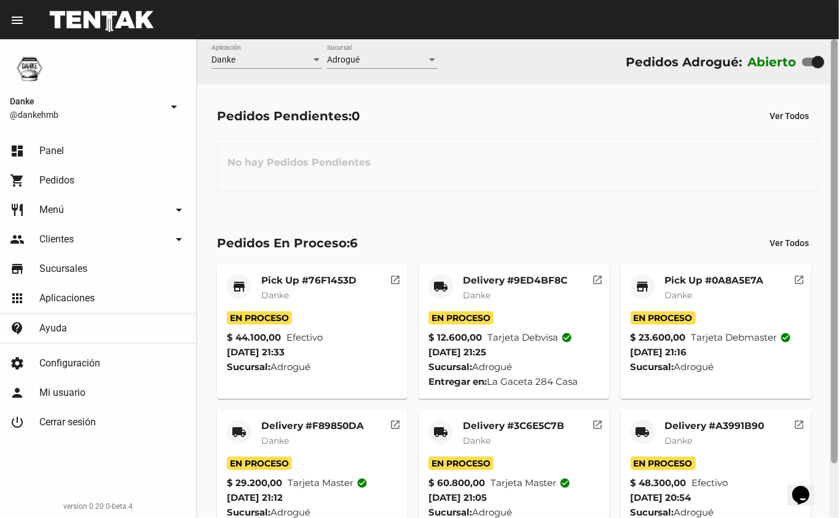
click at [835, 458] on div at bounding box center [834, 251] width 7 height 424
click at [836, 500] on div at bounding box center [833, 278] width 9 height 479
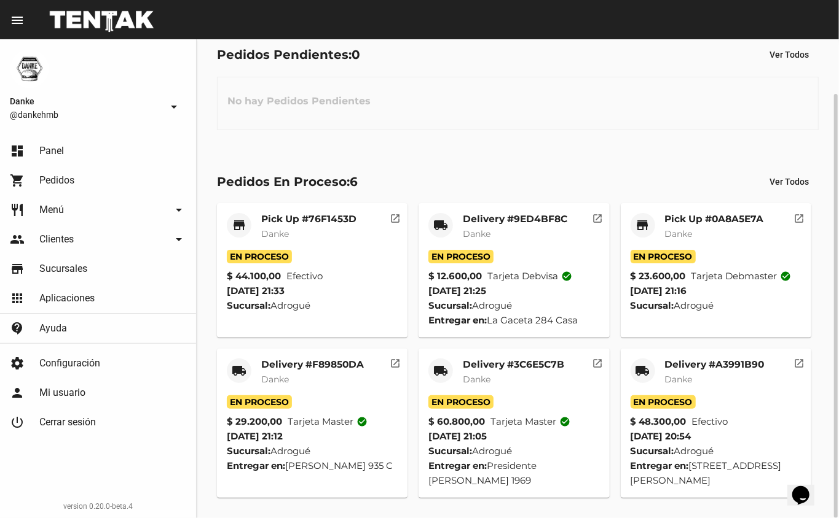
click at [688, 372] on div "Delivery #A3991B90 Danke" at bounding box center [715, 377] width 100 height 37
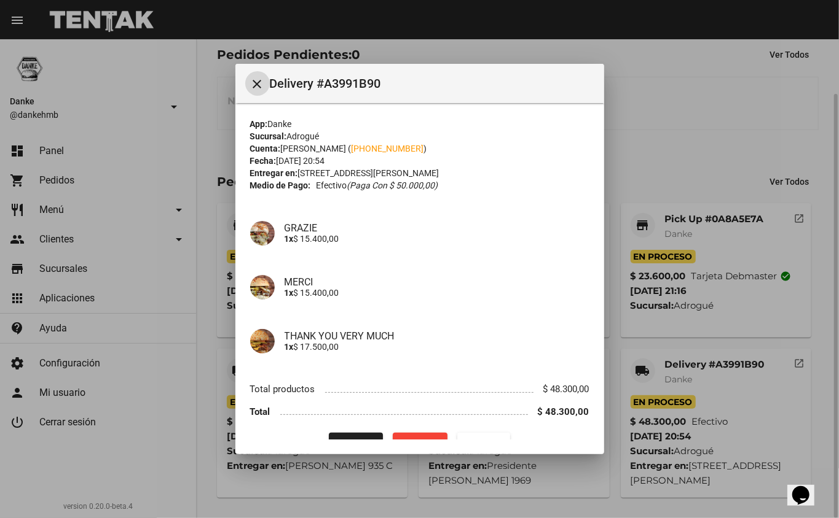
scroll to position [25, 0]
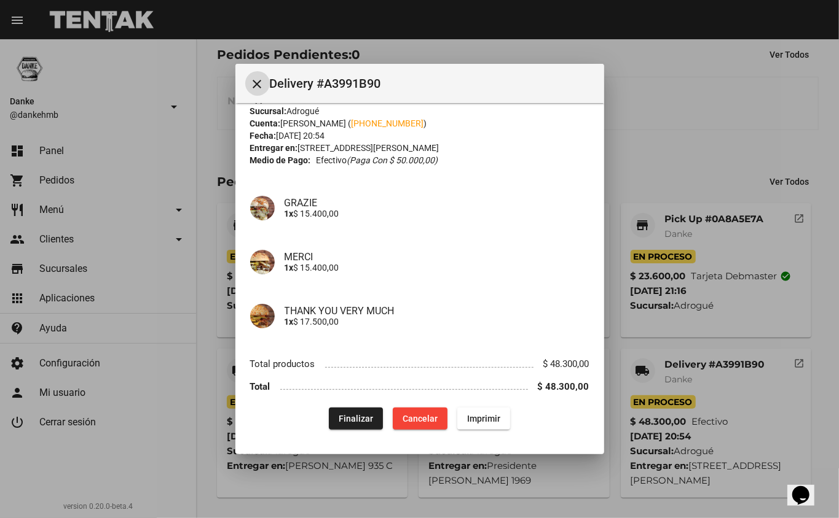
click at [350, 423] on span "Finalizar" at bounding box center [355, 419] width 34 height 10
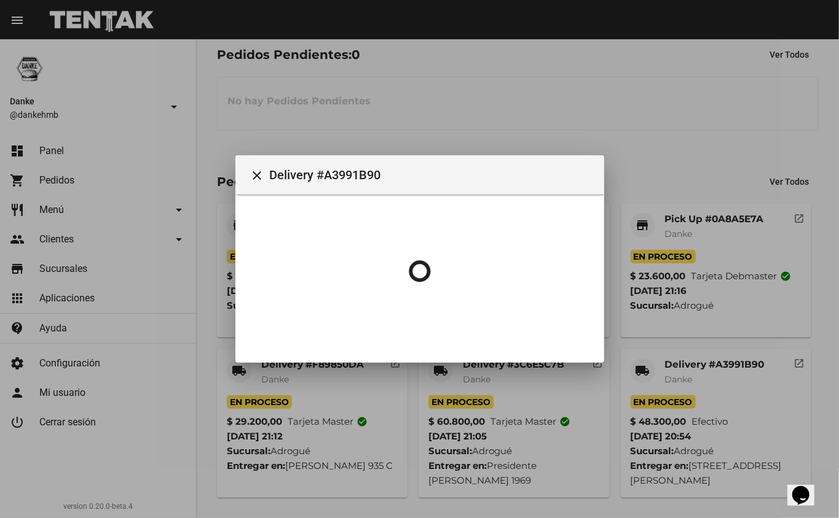
scroll to position [0, 0]
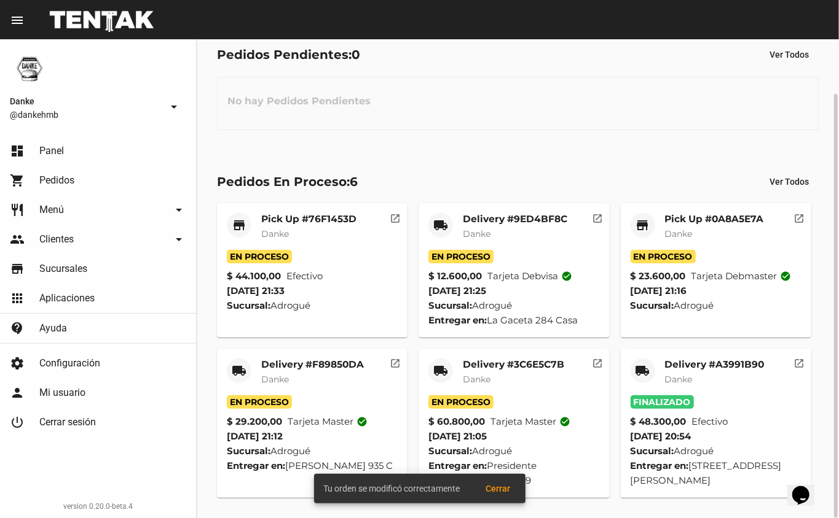
click at [501, 364] on mat-card-title "Delivery #3C6E5C7B" at bounding box center [513, 365] width 101 height 12
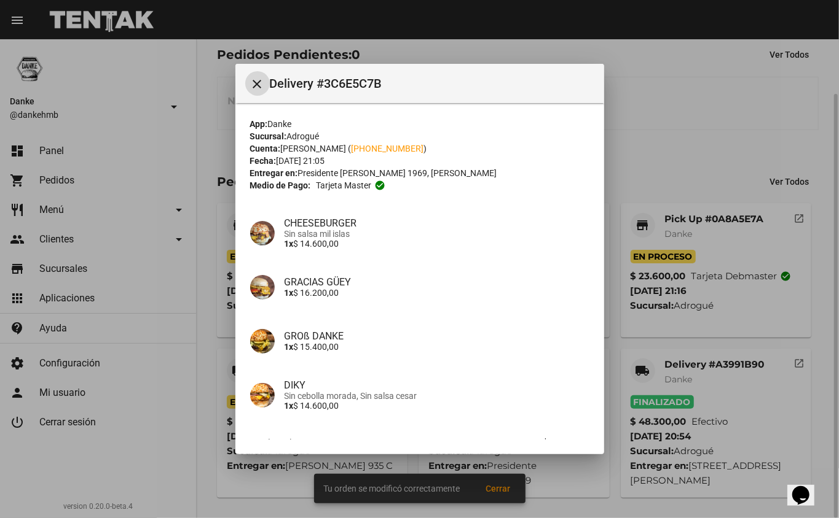
scroll to position [79, 0]
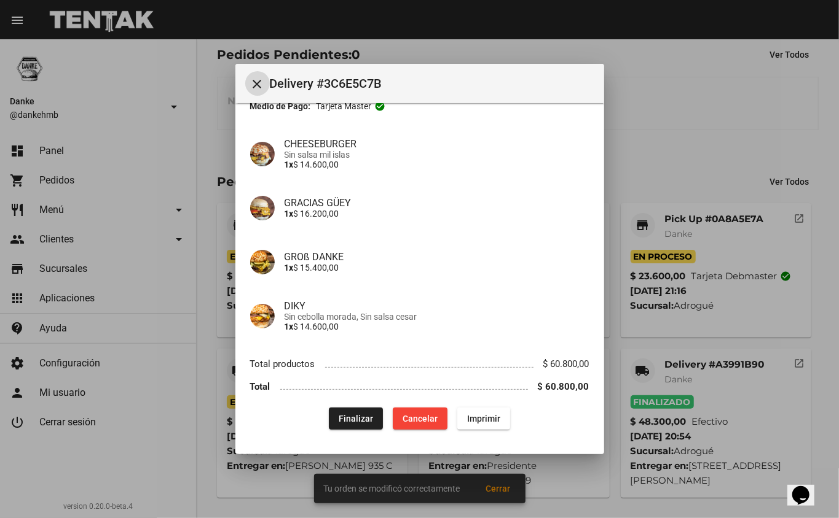
click at [340, 425] on button "Finalizar" at bounding box center [356, 419] width 54 height 22
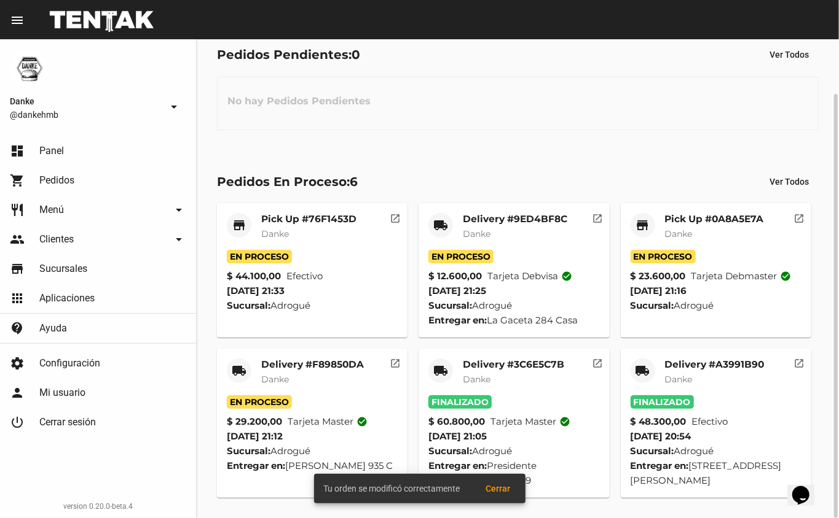
click at [310, 378] on mat-card-subtitle "Danke" at bounding box center [312, 379] width 103 height 12
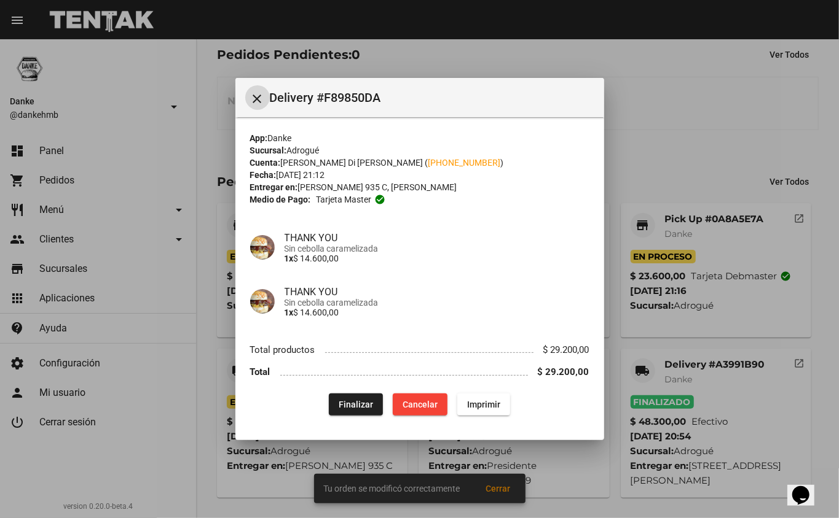
click at [350, 405] on span "Finalizar" at bounding box center [355, 405] width 34 height 10
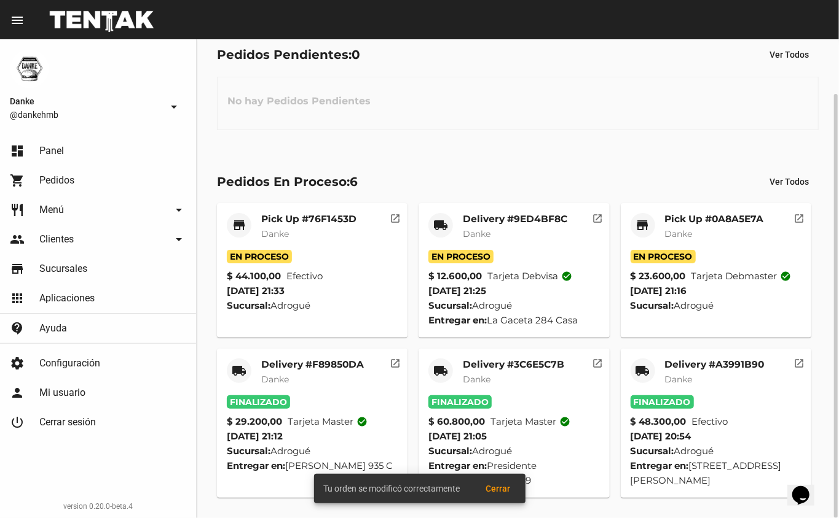
click at [689, 222] on mat-card-title "Pick Up #0A8A5E7A" at bounding box center [714, 219] width 99 height 12
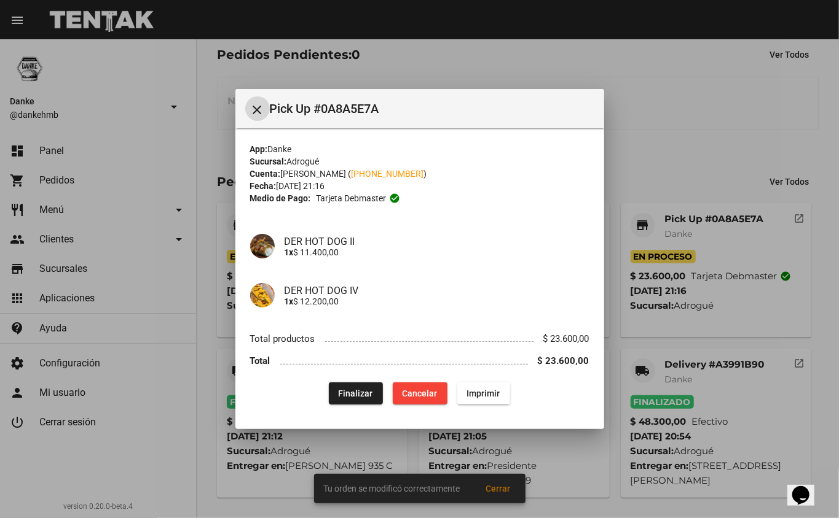
click at [350, 399] on span "Finalizar" at bounding box center [355, 394] width 34 height 10
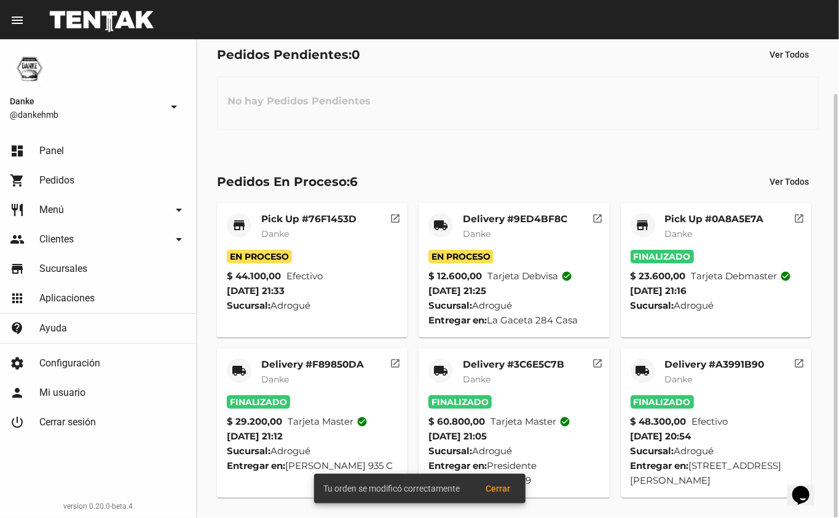
click at [487, 224] on mat-card-title "Delivery #9ED4BF8C" at bounding box center [515, 219] width 104 height 12
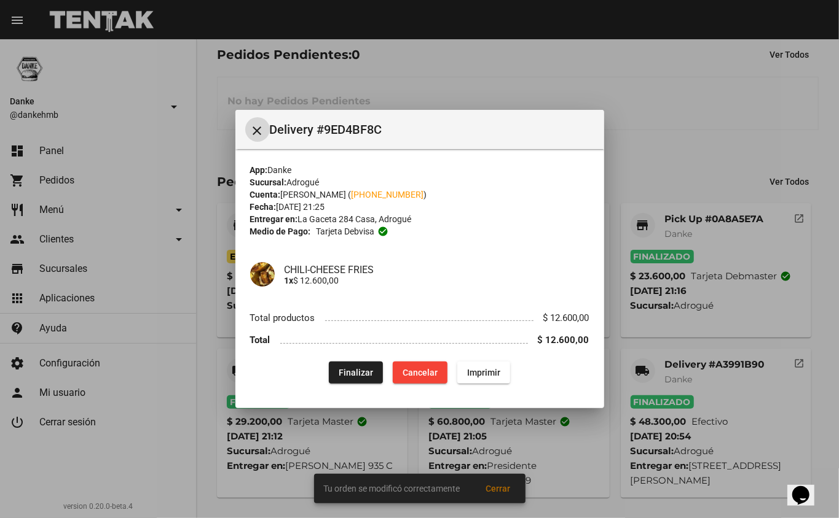
click at [355, 369] on span "Finalizar" at bounding box center [355, 373] width 34 height 10
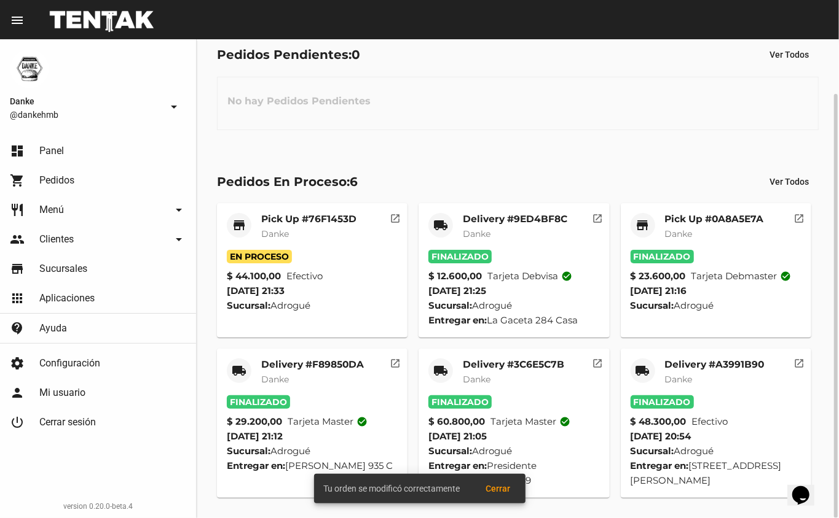
click at [281, 236] on span "Danke" at bounding box center [275, 234] width 28 height 11
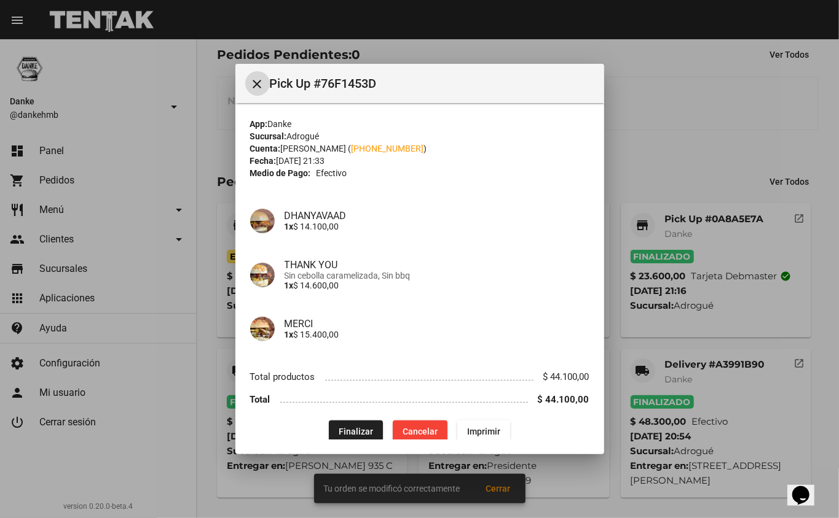
click at [348, 433] on span "Finalizar" at bounding box center [355, 432] width 34 height 10
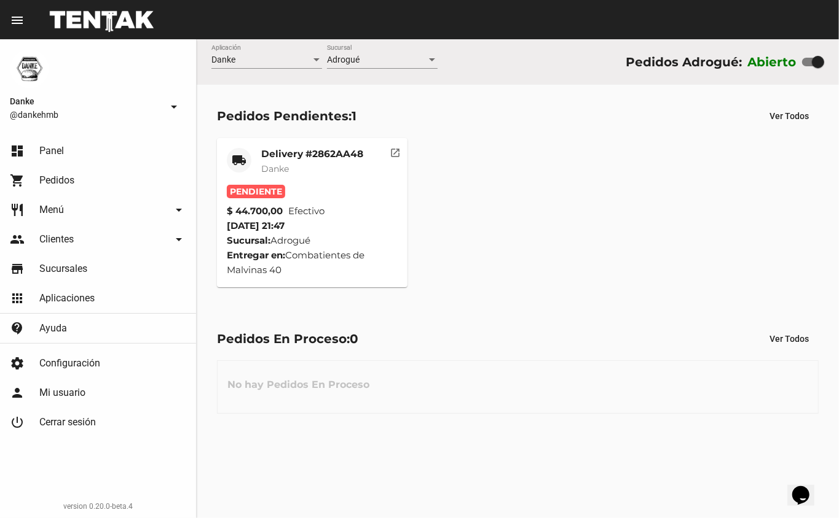
click at [286, 151] on mat-card-title "Delivery #2862AA48" at bounding box center [312, 154] width 102 height 12
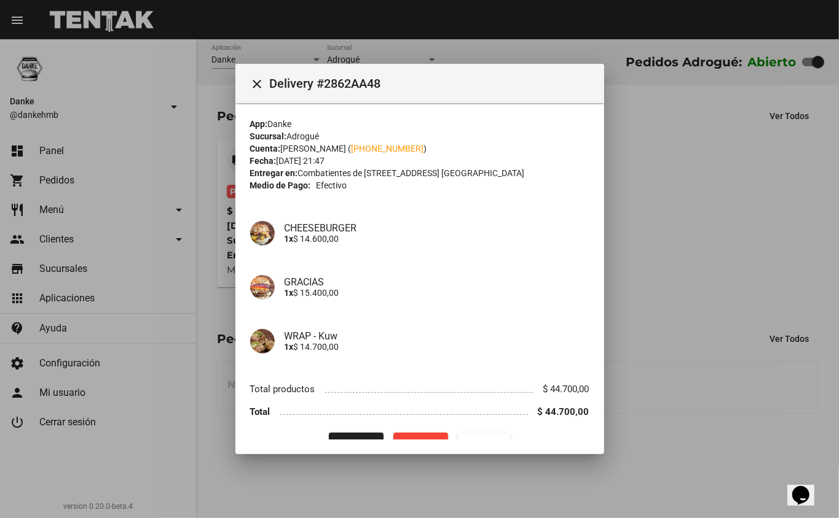
scroll to position [25, 0]
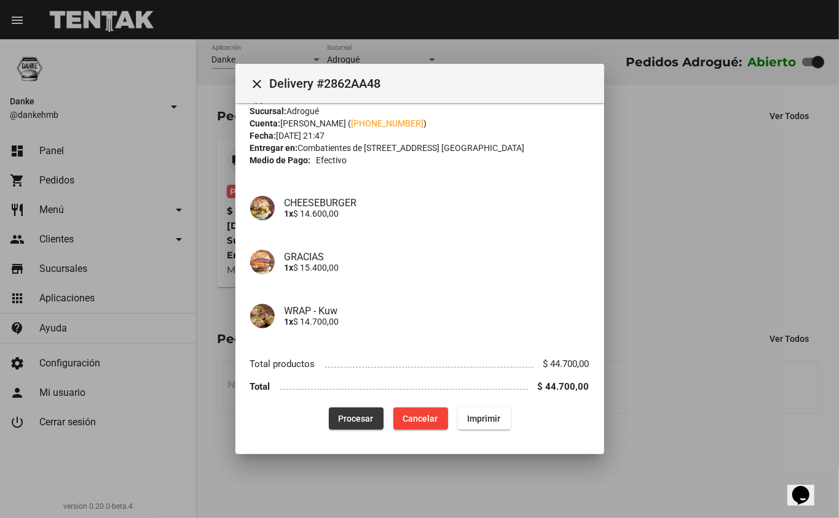
click at [337, 426] on button "Procesar" at bounding box center [356, 419] width 55 height 22
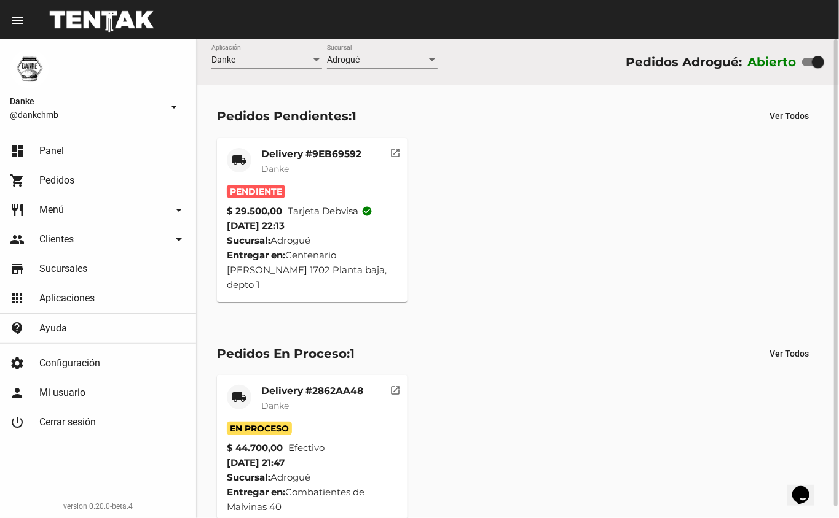
click at [489, 193] on div "local_shipping Delivery #9EB69592 Danke Pendiente $ 29.500,00 Tarjeta debvisa c…" at bounding box center [517, 220] width 612 height 175
click at [526, 187] on div "local_shipping Delivery #9EB69592 Danke Pendiente $ 29.500,00 Tarjeta debvisa c…" at bounding box center [517, 220] width 612 height 175
click at [257, 165] on mat-card-header "local_shipping Delivery #9EB69592 Danke" at bounding box center [312, 166] width 171 height 37
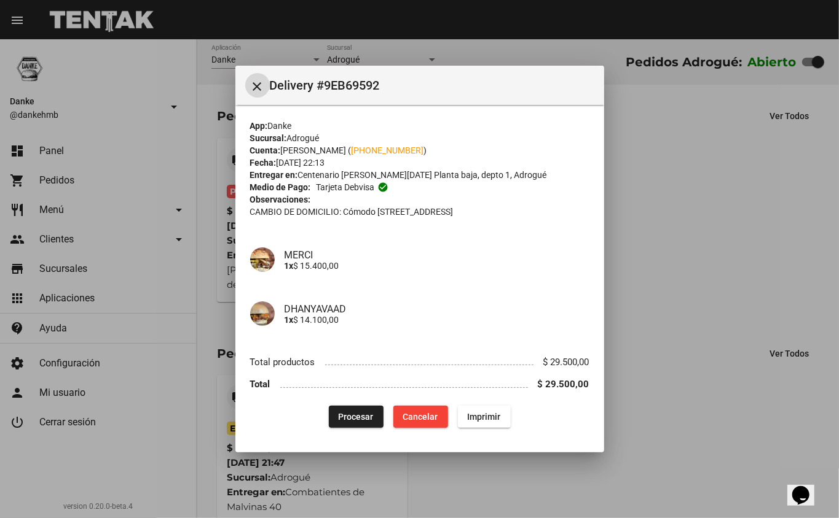
click at [367, 412] on span "Procesar" at bounding box center [355, 417] width 35 height 10
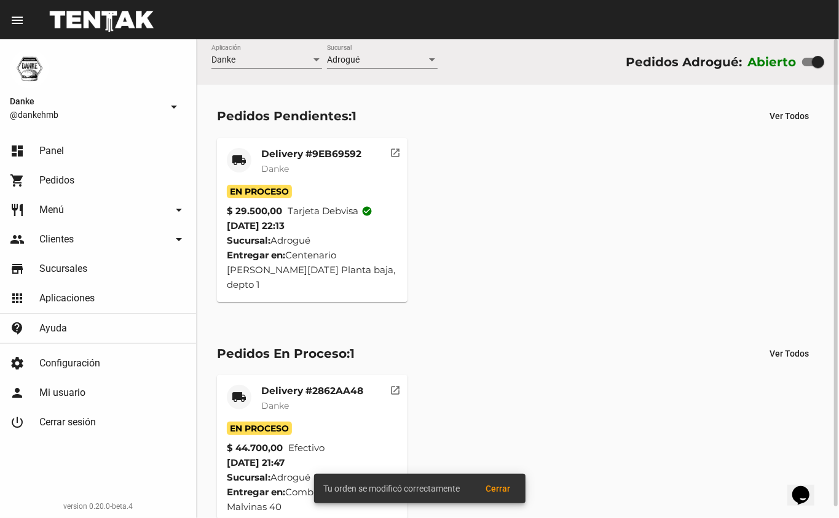
click at [552, 225] on div "local_shipping Delivery #9EB69592 Danke En Proceso $ 29.500,00 Tarjeta debvisa …" at bounding box center [517, 220] width 612 height 175
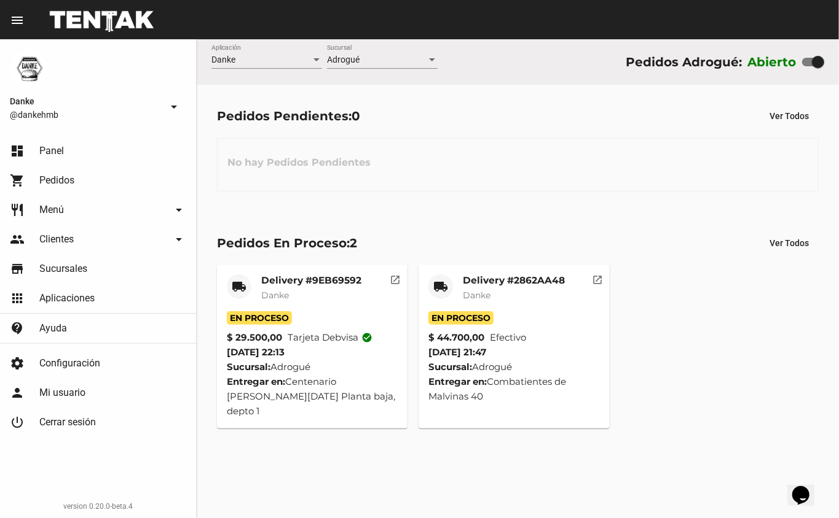
click at [480, 275] on mat-card-title "Delivery #2862AA48" at bounding box center [514, 281] width 102 height 12
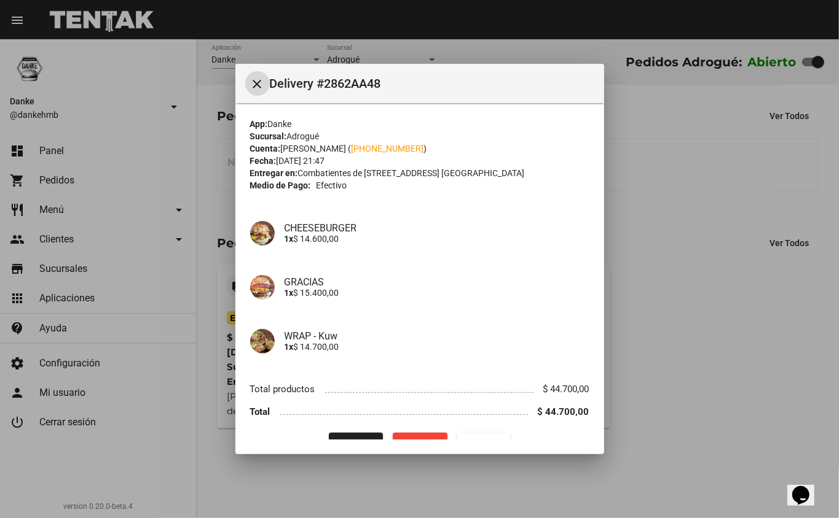
click at [350, 442] on mat-dialog-container "close Delivery #2862AA48 App: Danke Sucursal: Adrogué Cuenta: Celeste Saccomano…" at bounding box center [419, 259] width 369 height 391
click at [340, 440] on mat-dialog-container "close Delivery #2862AA48 App: Danke Sucursal: Adrogué Cuenta: Celeste Saccomano…" at bounding box center [419, 259] width 369 height 391
click at [349, 446] on mat-dialog-container "close Delivery #2862AA48 App: Danke Sucursal: Adrogué Cuenta: Celeste Saccomano…" at bounding box center [419, 259] width 369 height 391
click at [342, 444] on mat-dialog-container "close Delivery #2862AA48 App: Danke Sucursal: Adrogué Cuenta: Celeste Saccomano…" at bounding box center [419, 259] width 369 height 391
click at [350, 440] on span "Finalizar" at bounding box center [355, 444] width 34 height 10
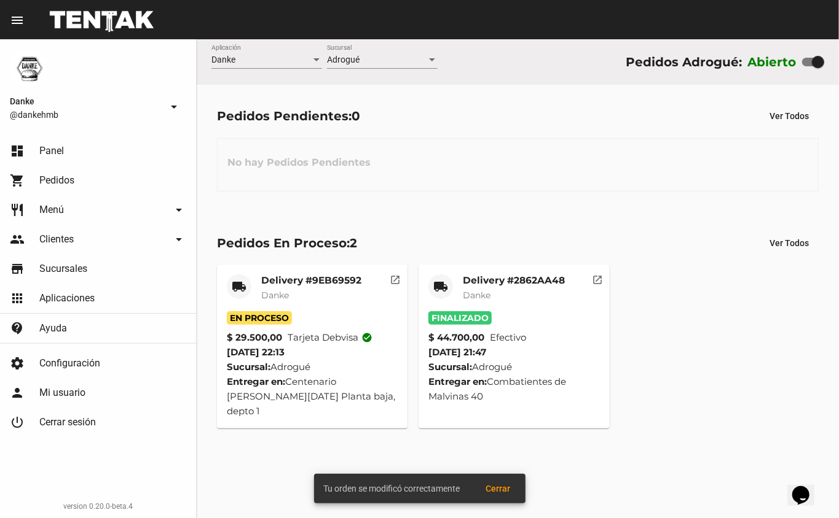
click at [292, 283] on mat-card-title "Delivery #9EB69592" at bounding box center [311, 281] width 100 height 12
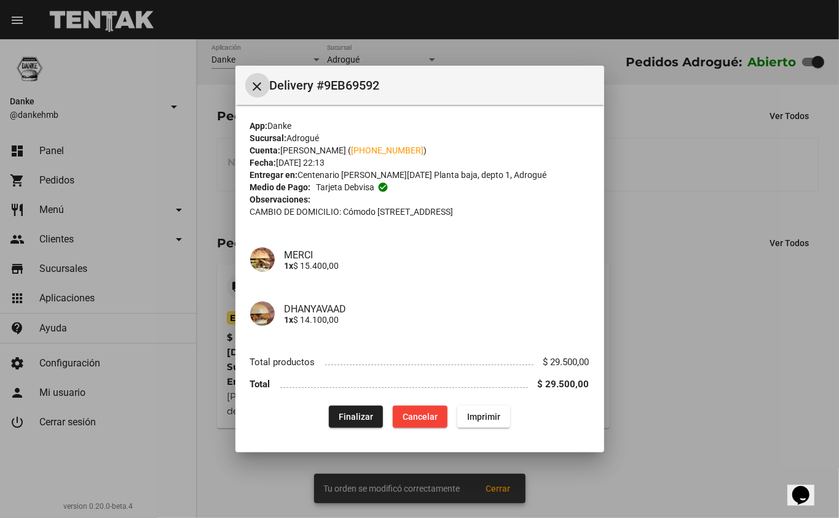
click at [351, 414] on span "Finalizar" at bounding box center [355, 417] width 34 height 10
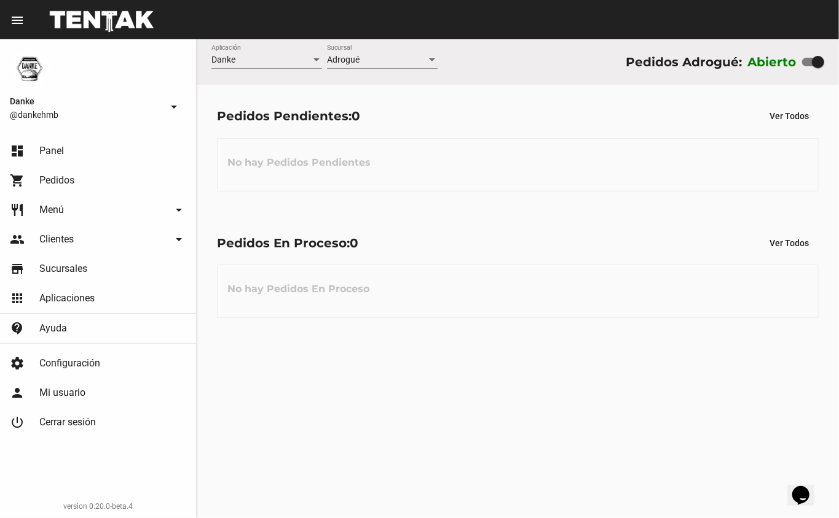
click at [808, 60] on div at bounding box center [813, 62] width 22 height 9
click at [808, 66] on input "checkbox" at bounding box center [807, 66] width 1 height 1
checkbox input "false"
